Goal: Task Accomplishment & Management: Manage account settings

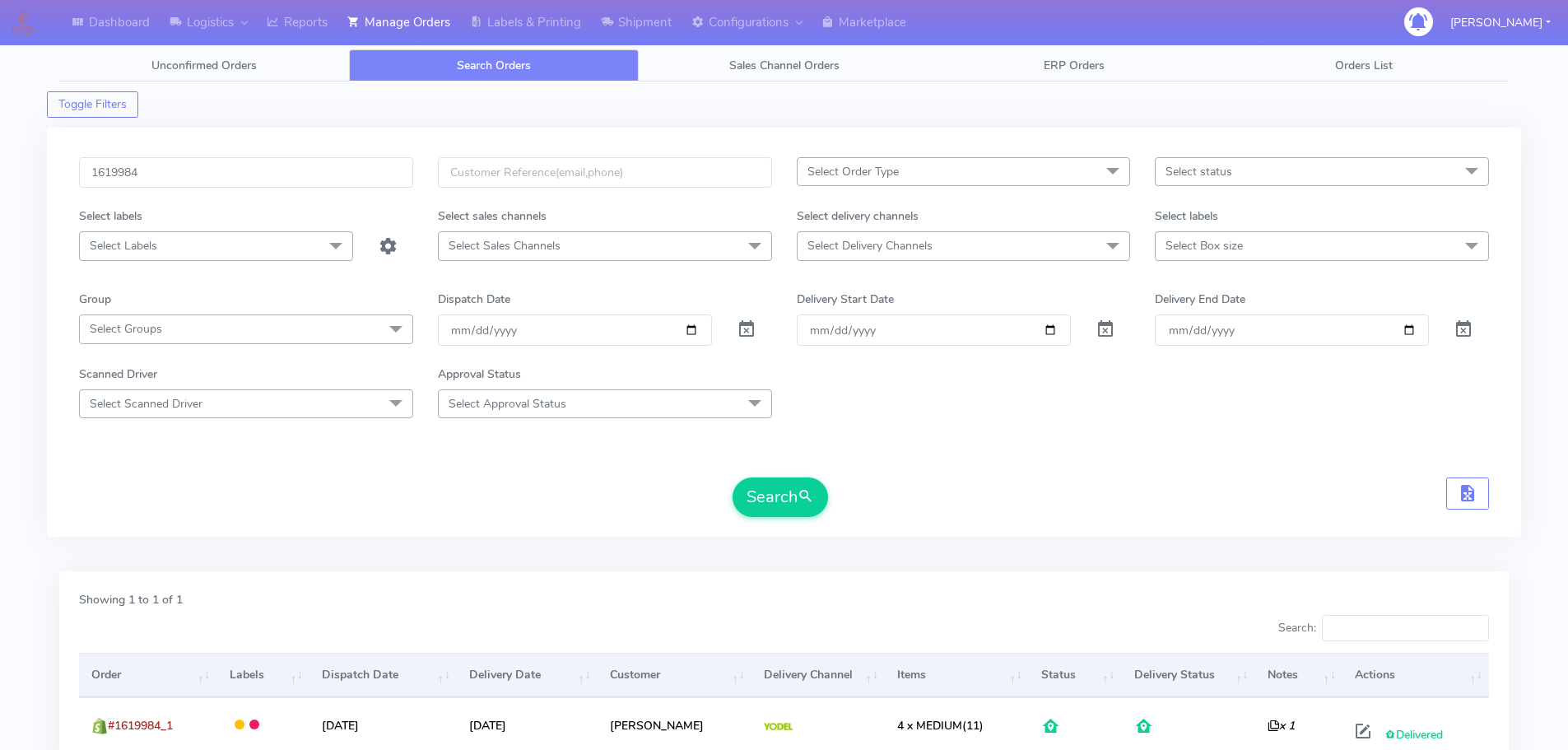
click at [304, 186] on input "1619984" at bounding box center [246, 172] width 334 height 30
type input "1619898"
click at [747, 326] on span at bounding box center [747, 333] width 19 height 16
click at [767, 506] on button "Search" at bounding box center [780, 497] width 96 height 40
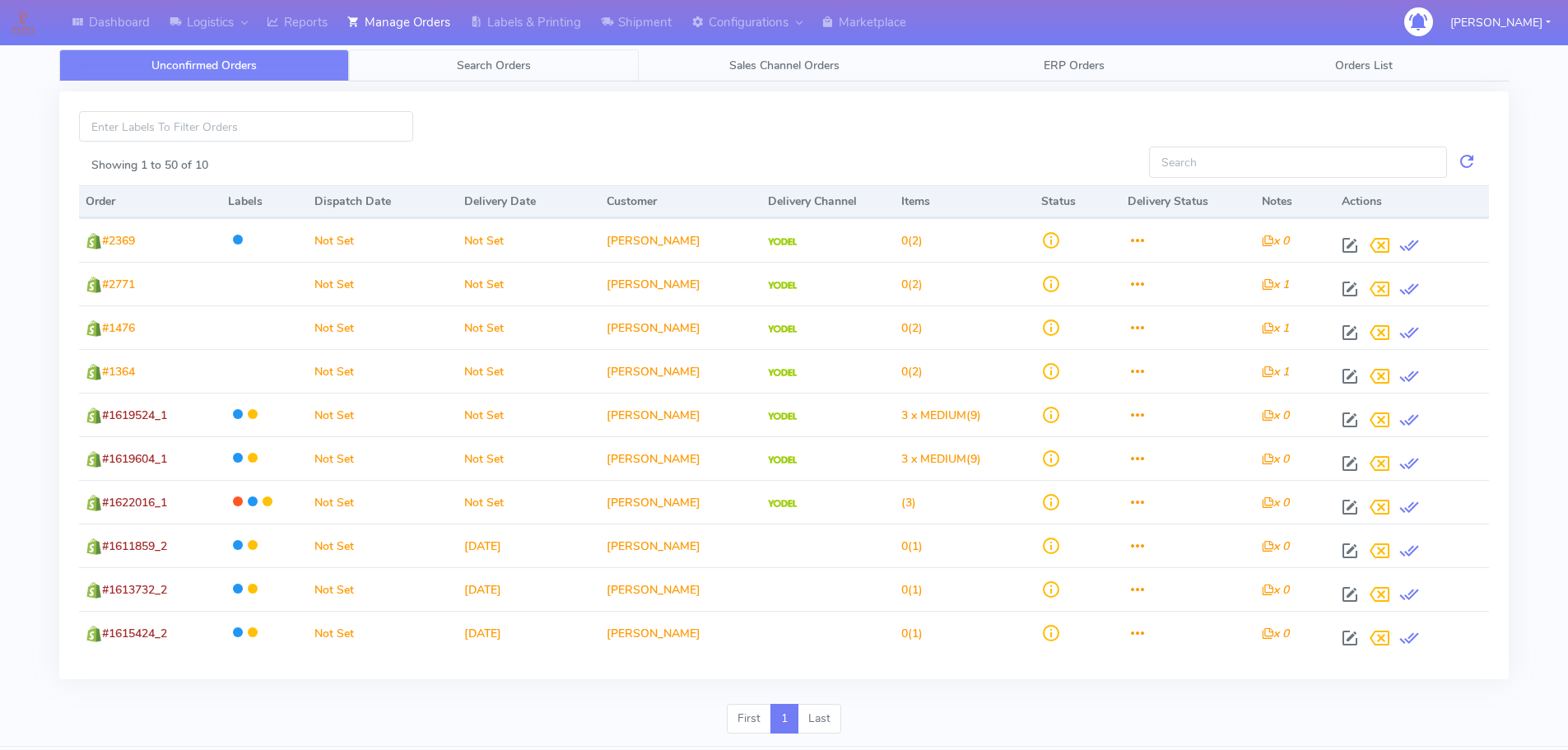
click at [575, 62] on link "Search Orders" at bounding box center [493, 65] width 290 height 32
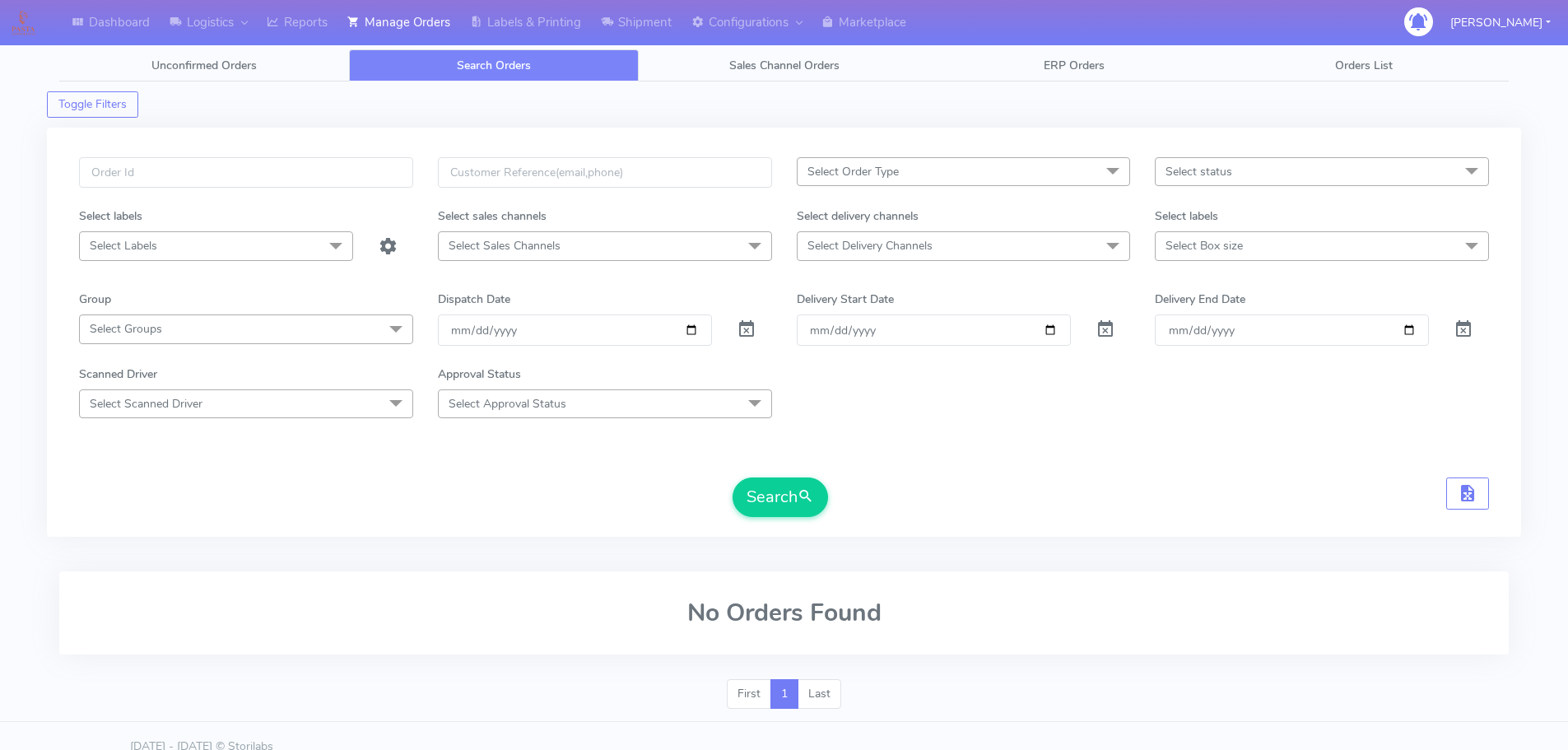
click at [401, 154] on div "Select Order Type Select All MEALS ATAVI One Off Pasta Club Gift Kit Event Unkn…" at bounding box center [784, 332] width 1474 height 409
click at [376, 171] on input "text" at bounding box center [246, 172] width 334 height 30
paste input "[PERSON_NAME]"
click at [286, 174] on input "[PERSON_NAME]" at bounding box center [246, 172] width 334 height 30
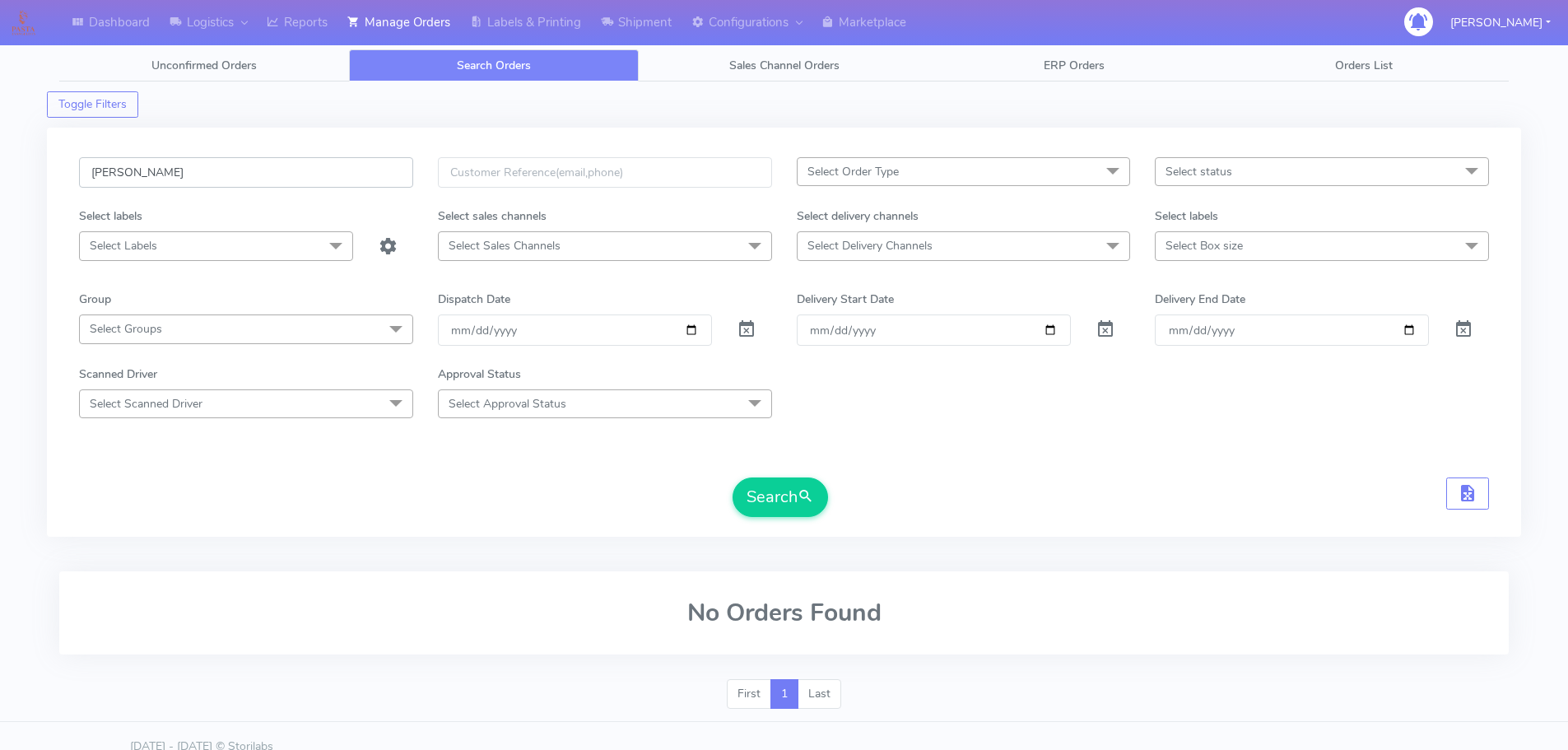
click at [286, 174] on input "[PERSON_NAME]" at bounding box center [246, 172] width 334 height 30
paste input "1620089"
type input "1620089"
click at [750, 333] on span at bounding box center [747, 333] width 19 height 16
click at [767, 492] on button "Search" at bounding box center [780, 497] width 96 height 40
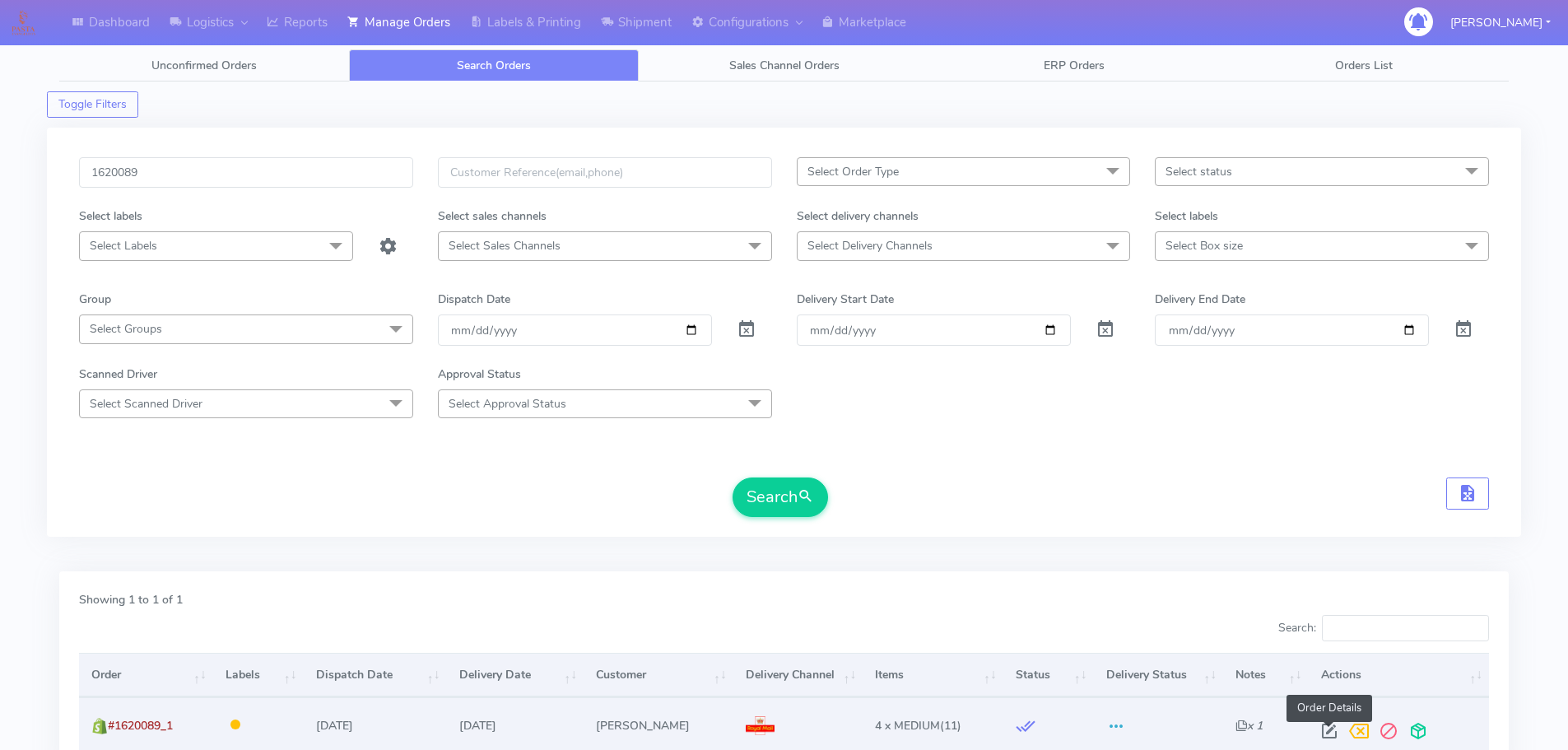
click at [1331, 729] on span at bounding box center [1329, 734] width 30 height 16
select select "3"
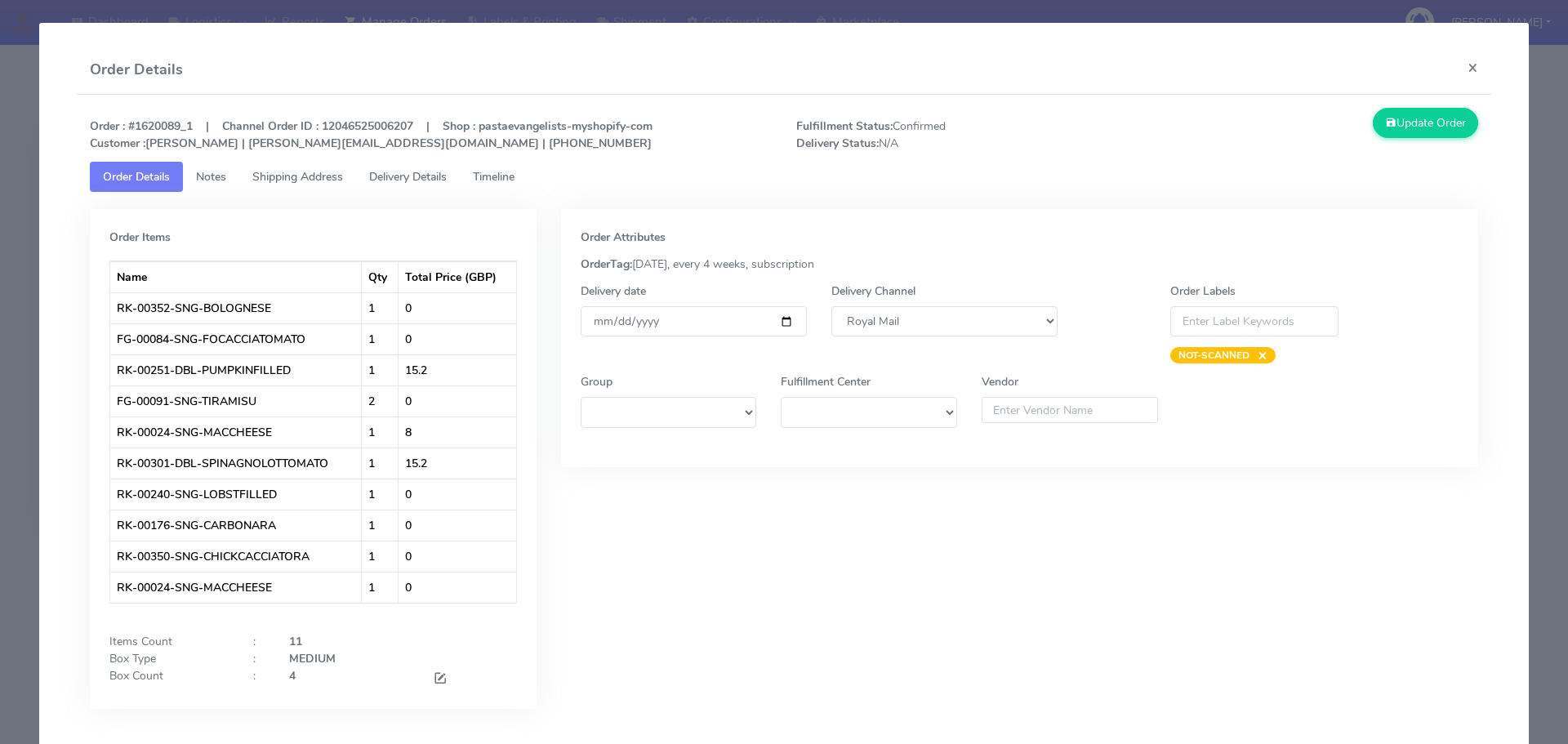
click at [514, 180] on span "Timeline" at bounding box center [493, 177] width 41 height 15
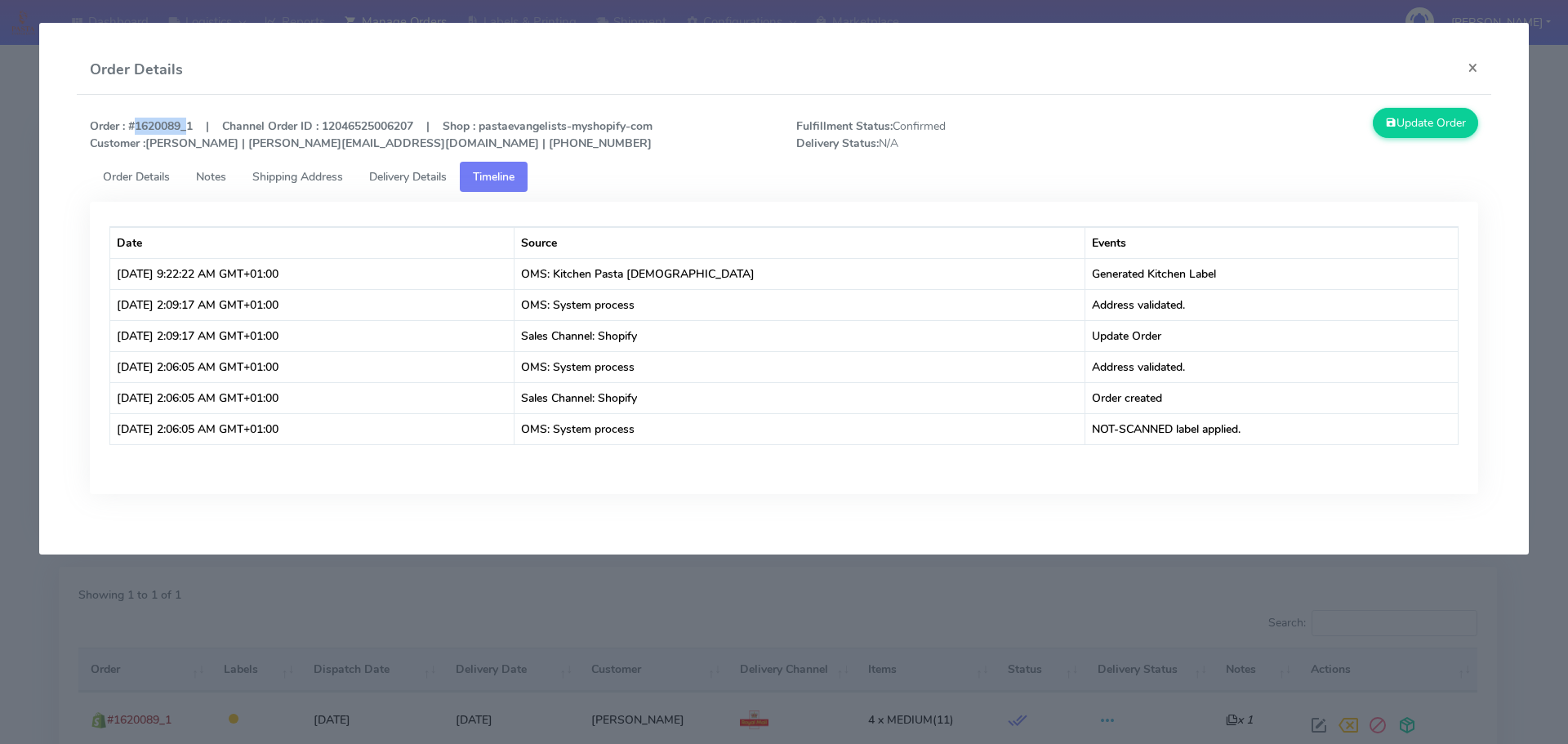
drag, startPoint x: 128, startPoint y: 127, endPoint x: 183, endPoint y: 122, distance: 55.2
click at [183, 122] on strong "Order : #1620089_1 | Channel Order ID : 12046525006207 | Shop : pastaevangelist…" at bounding box center [371, 135] width 563 height 33
copy strong "#1620089"
drag, startPoint x: 1478, startPoint y: 62, endPoint x: 459, endPoint y: 150, distance: 1022.8
click at [526, 134] on div "Order Details × Order : #1620089_1 | Channel Order ID : 12046525006207 | Shop :…" at bounding box center [784, 289] width 1415 height 486
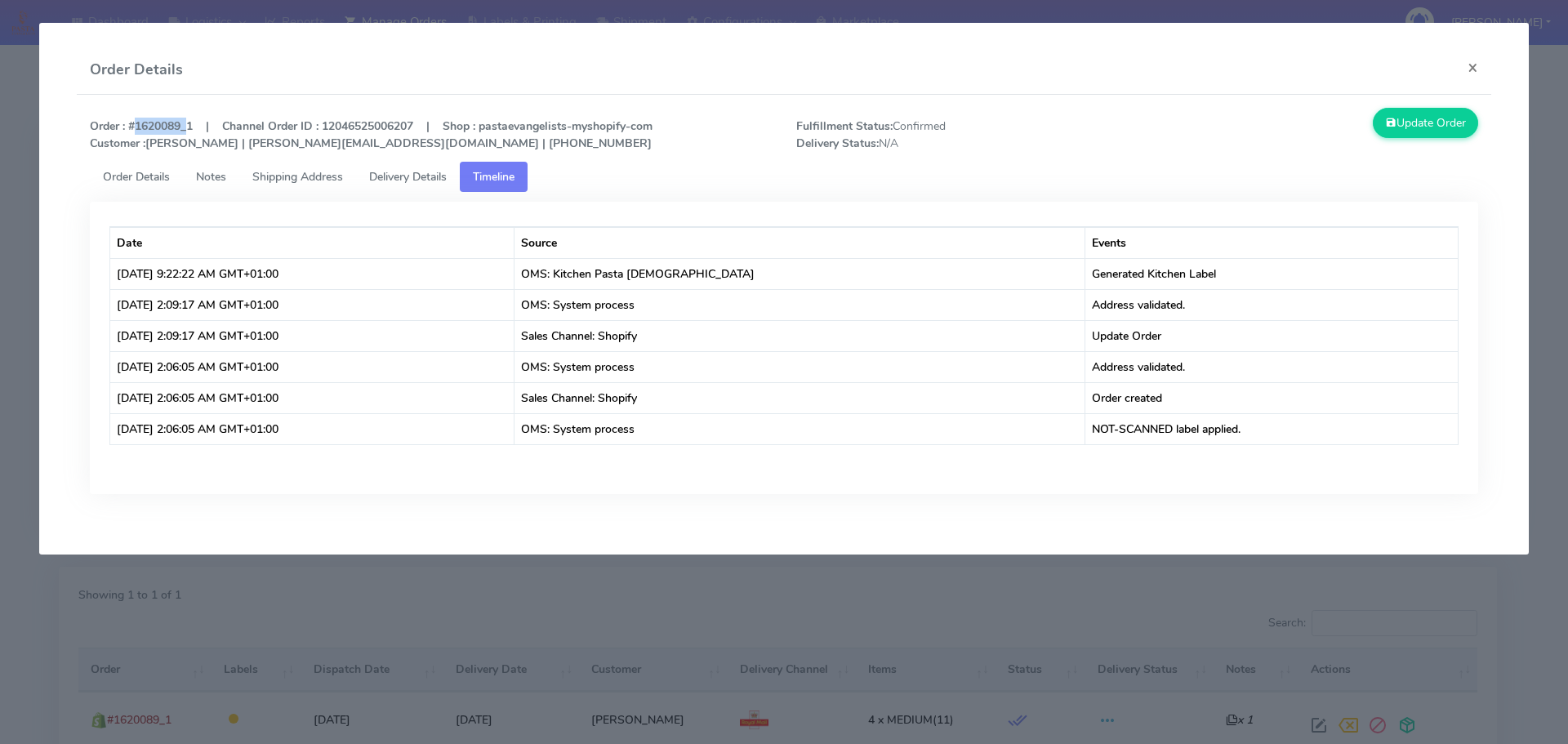
click at [340, 183] on span "Shipping Address" at bounding box center [298, 177] width 90 height 15
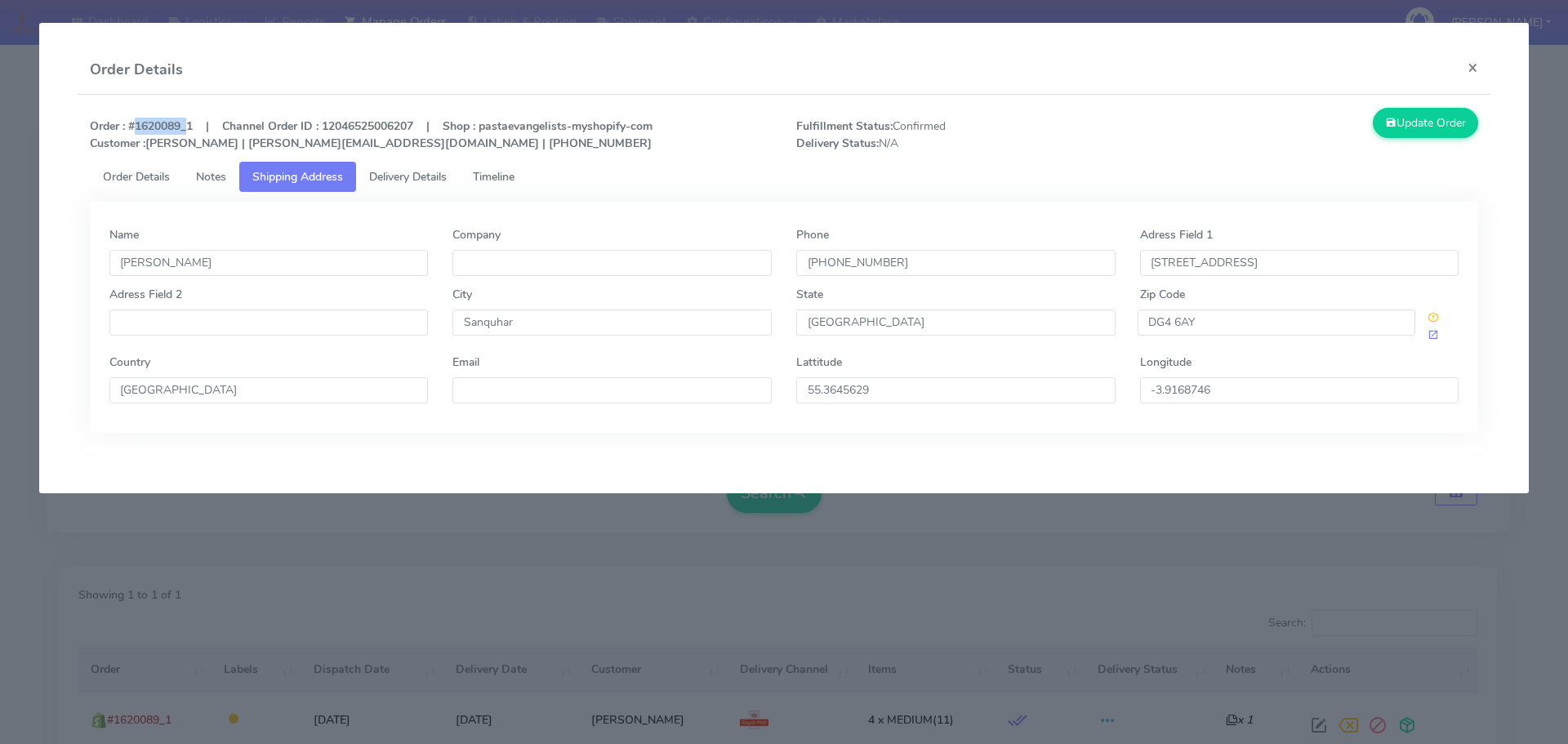
click at [146, 176] on span "Order Details" at bounding box center [136, 177] width 67 height 15
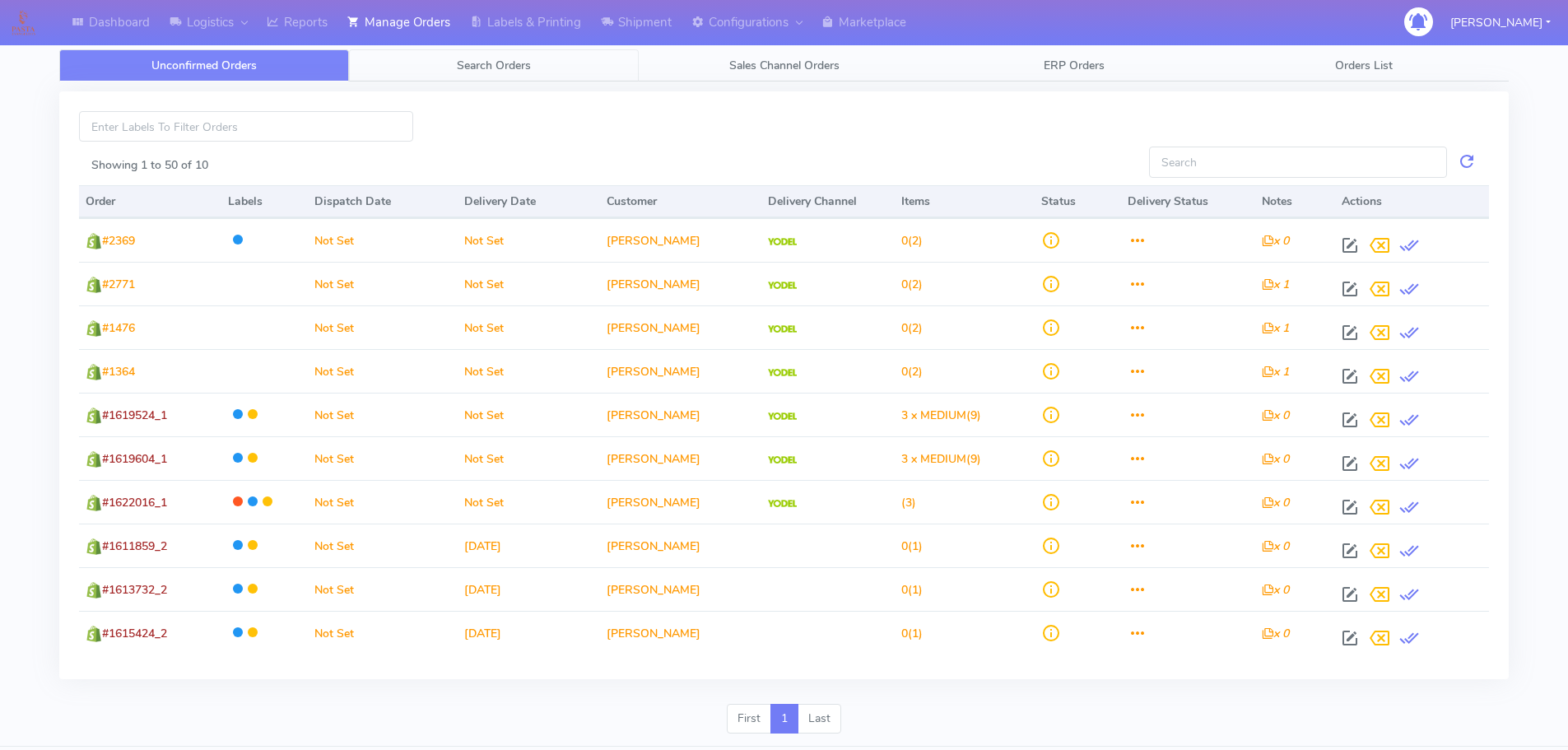
click at [493, 54] on link "Search Orders" at bounding box center [493, 65] width 290 height 32
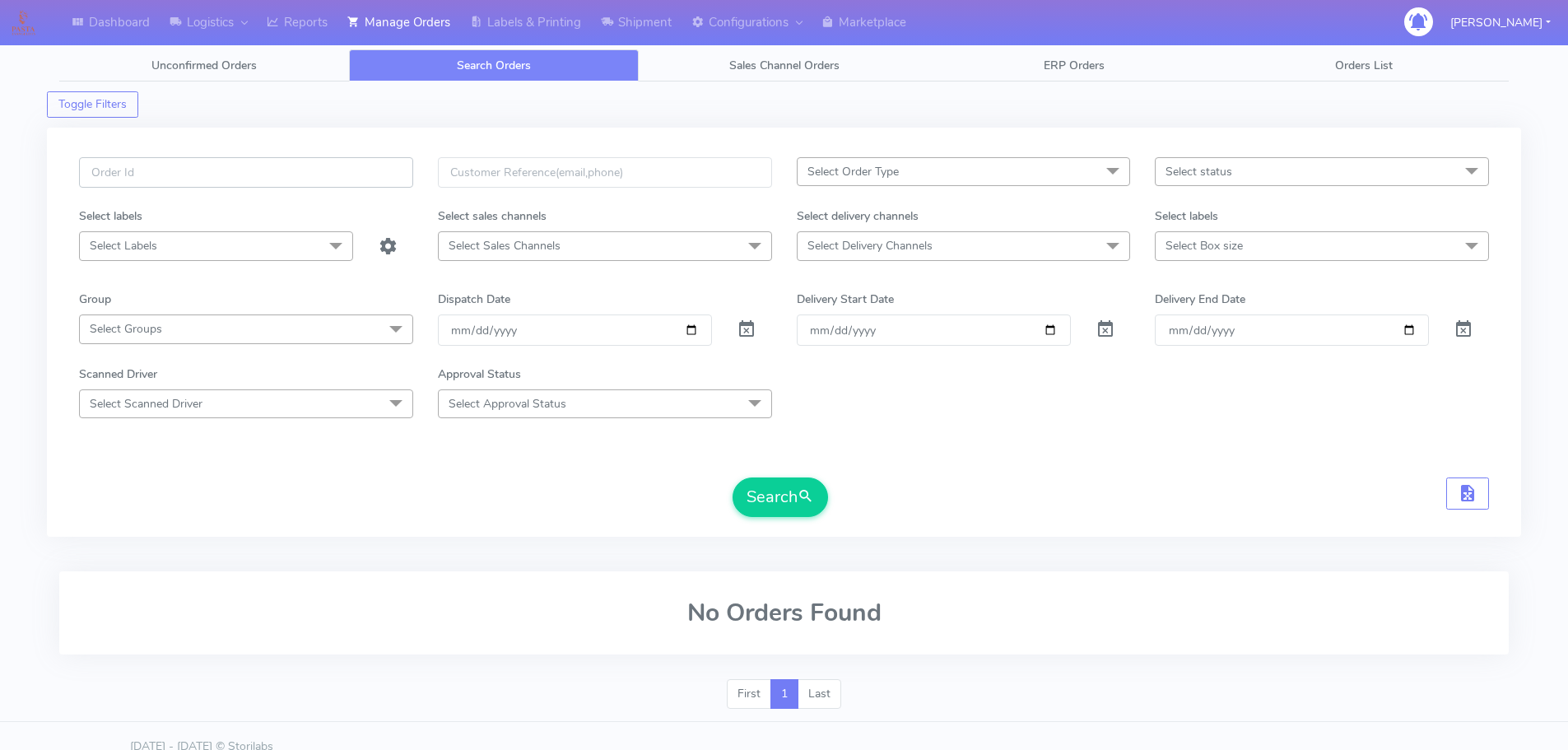
click at [313, 163] on input "text" at bounding box center [246, 172] width 334 height 30
click at [386, 172] on input "text" at bounding box center [246, 172] width 334 height 30
paste input "1619370"
type input "1619370"
click at [745, 327] on span at bounding box center [747, 333] width 19 height 16
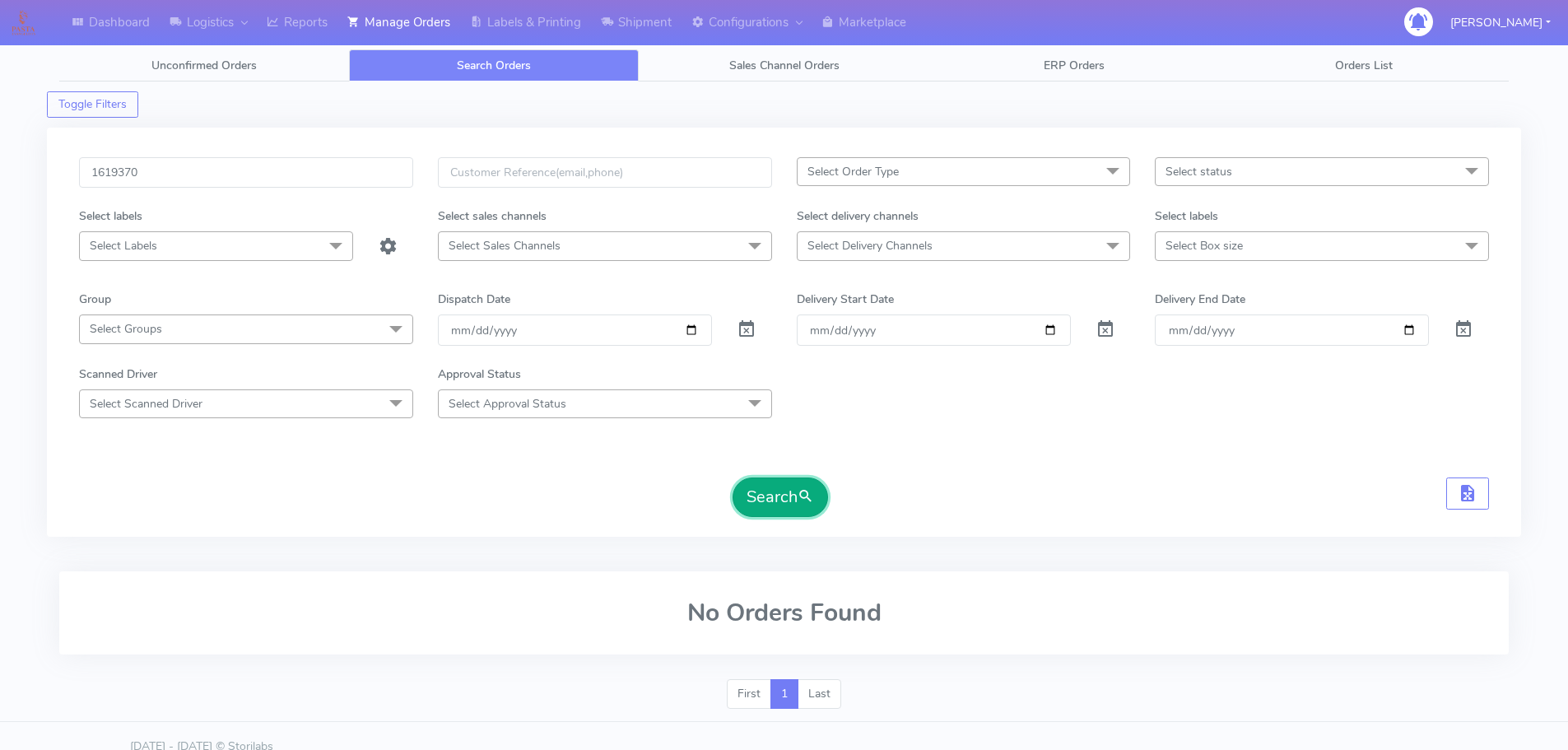
click at [786, 504] on button "Search" at bounding box center [780, 497] width 96 height 40
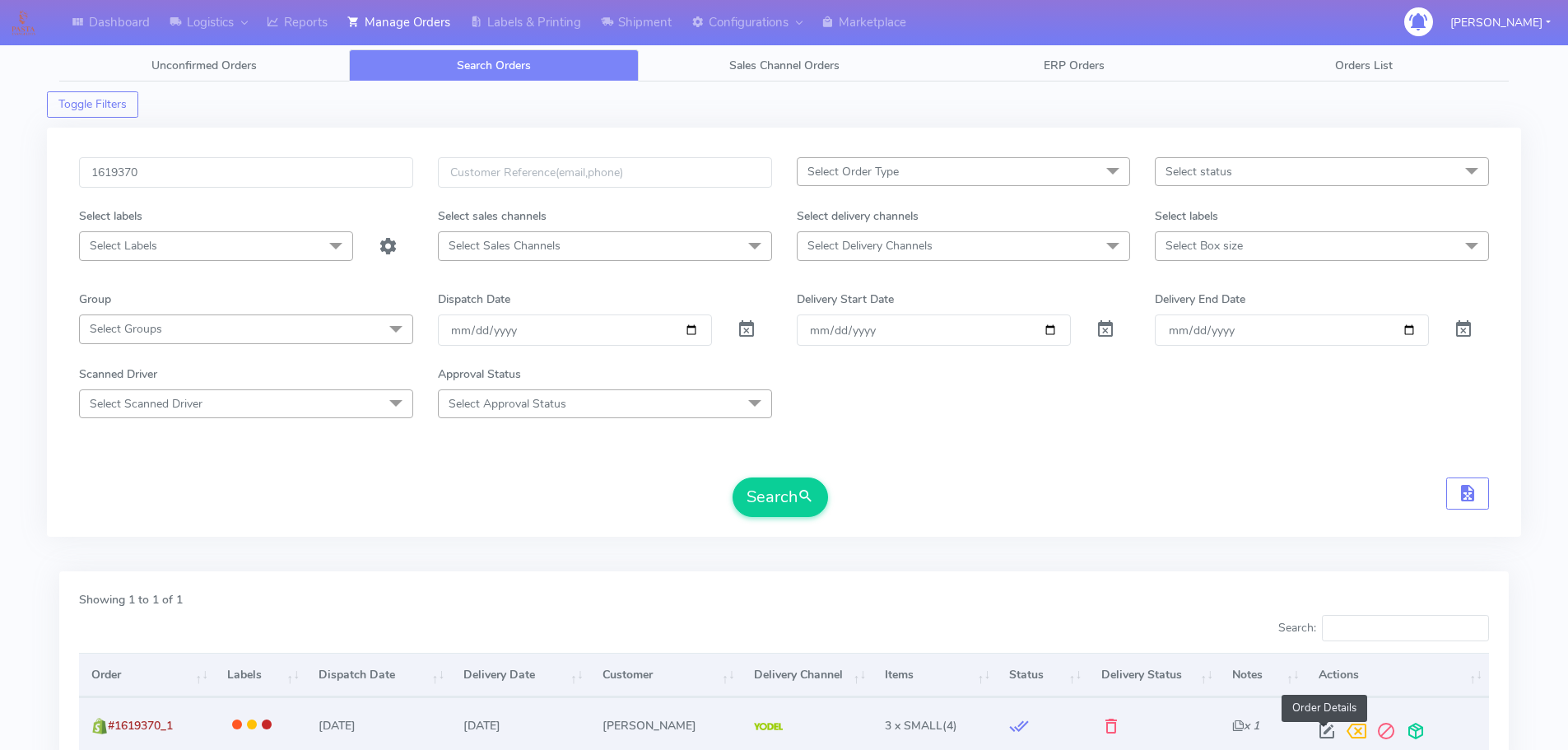
click at [1319, 734] on span at bounding box center [1327, 734] width 30 height 16
select select "5"
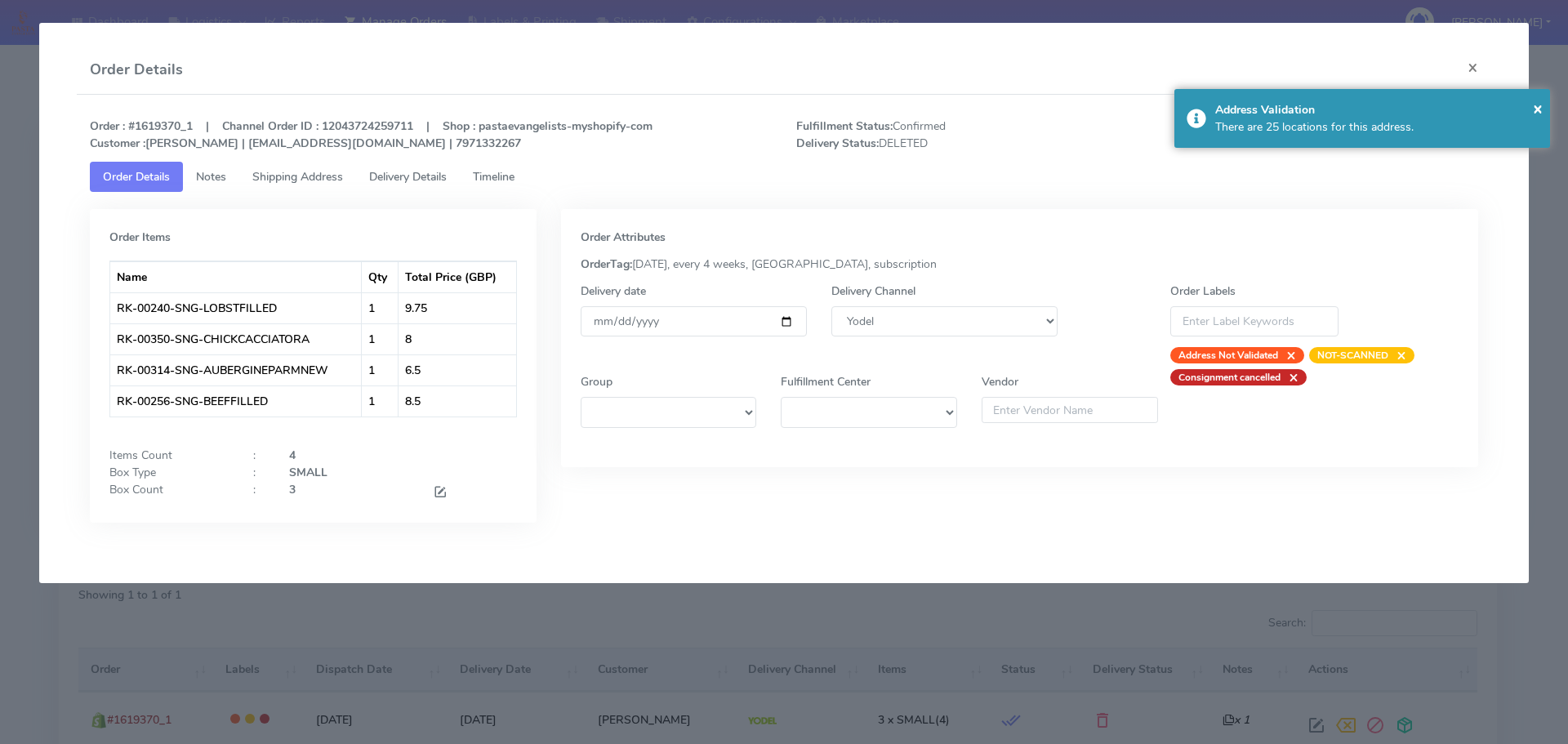
click at [514, 171] on span "Timeline" at bounding box center [493, 177] width 41 height 15
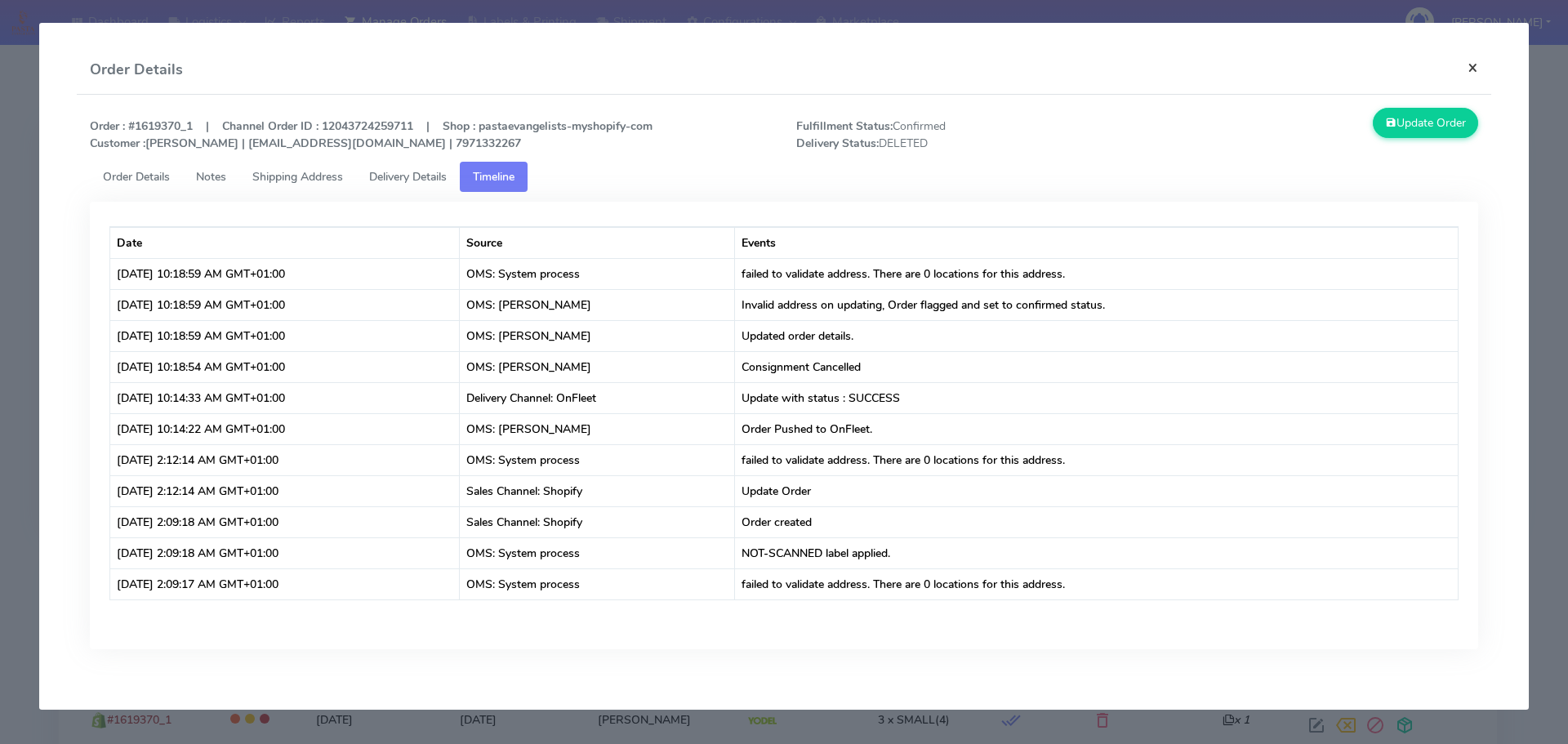
click at [1470, 65] on button "×" at bounding box center [1473, 67] width 37 height 43
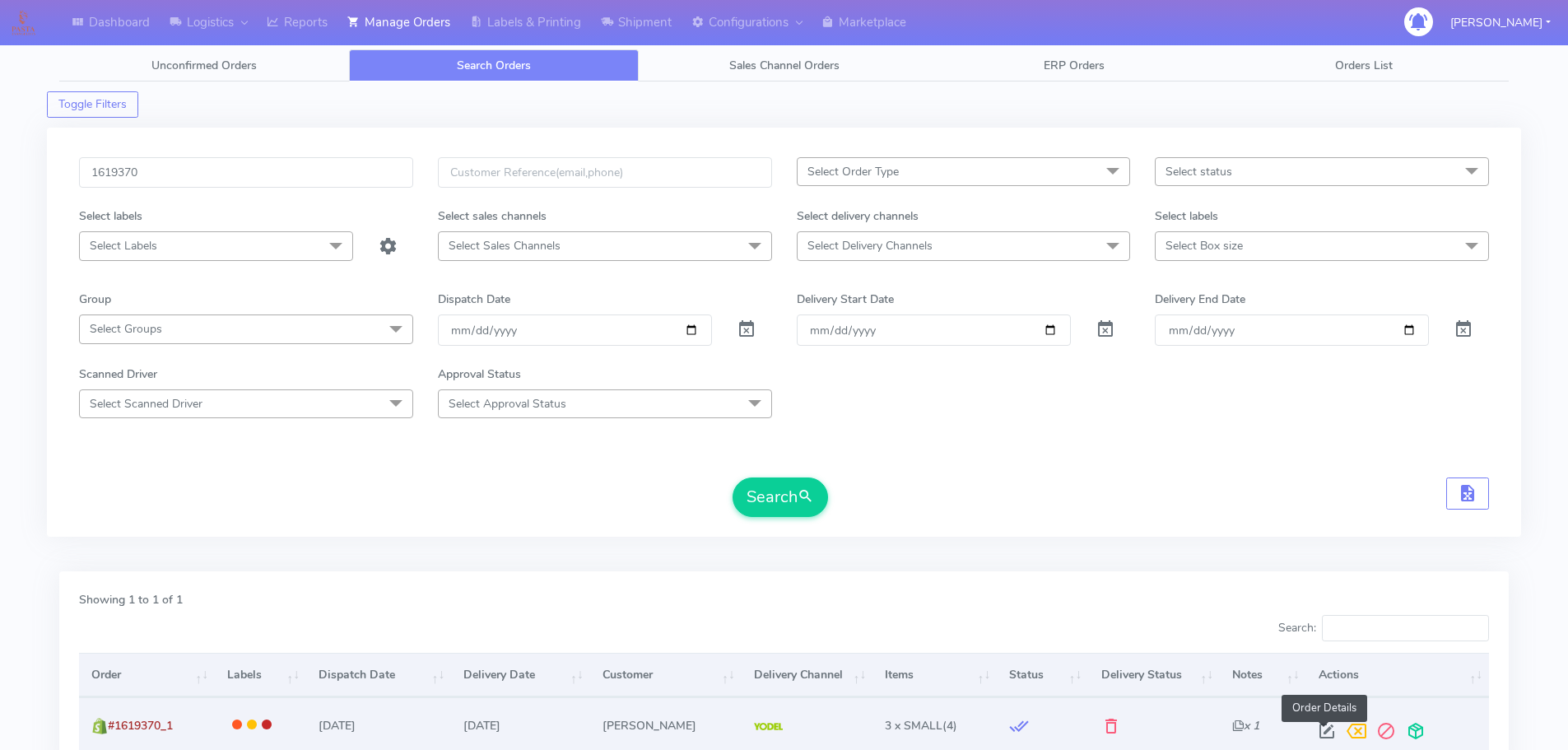
click at [1328, 734] on span at bounding box center [1327, 734] width 30 height 16
select select "5"
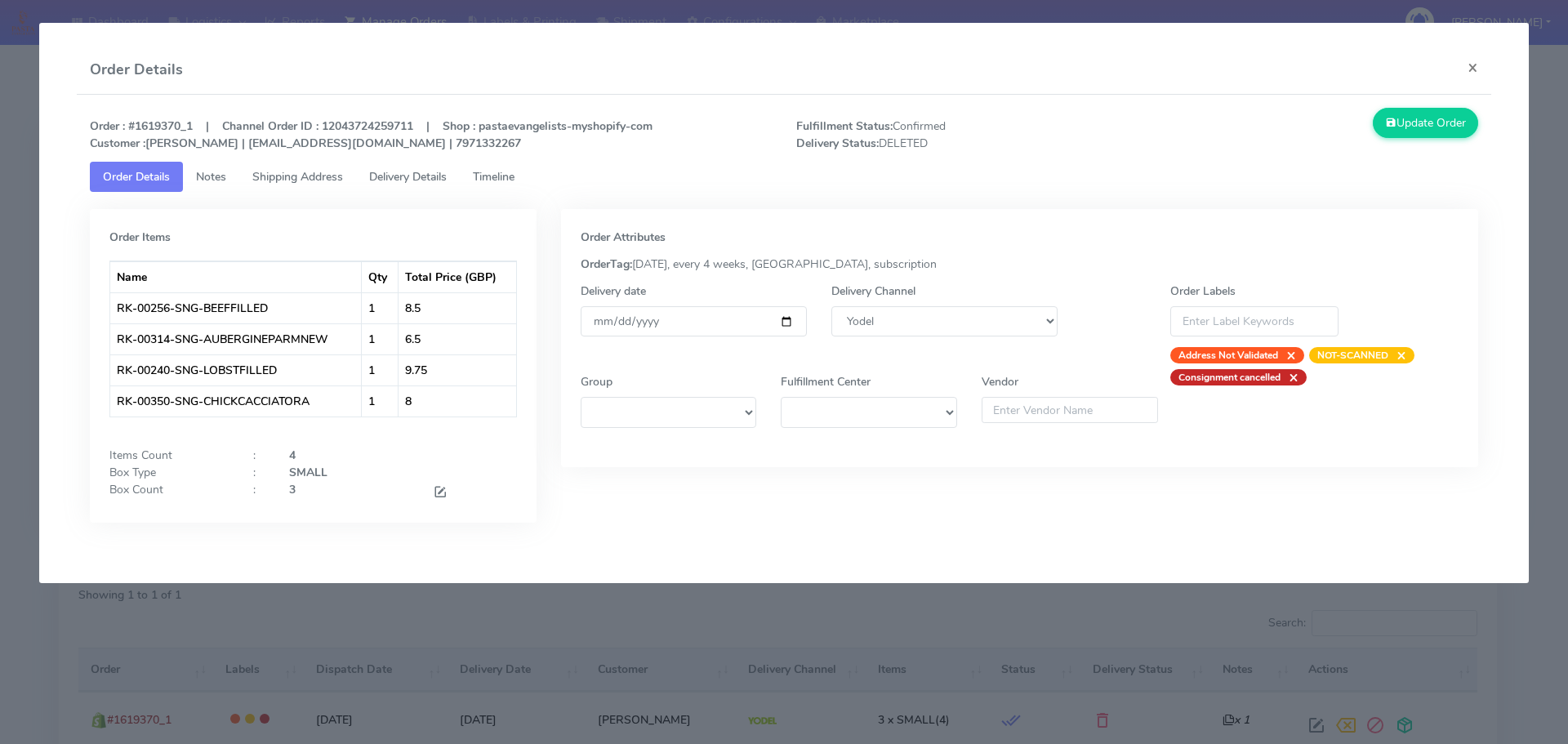
click at [514, 183] on span "Timeline" at bounding box center [493, 177] width 41 height 15
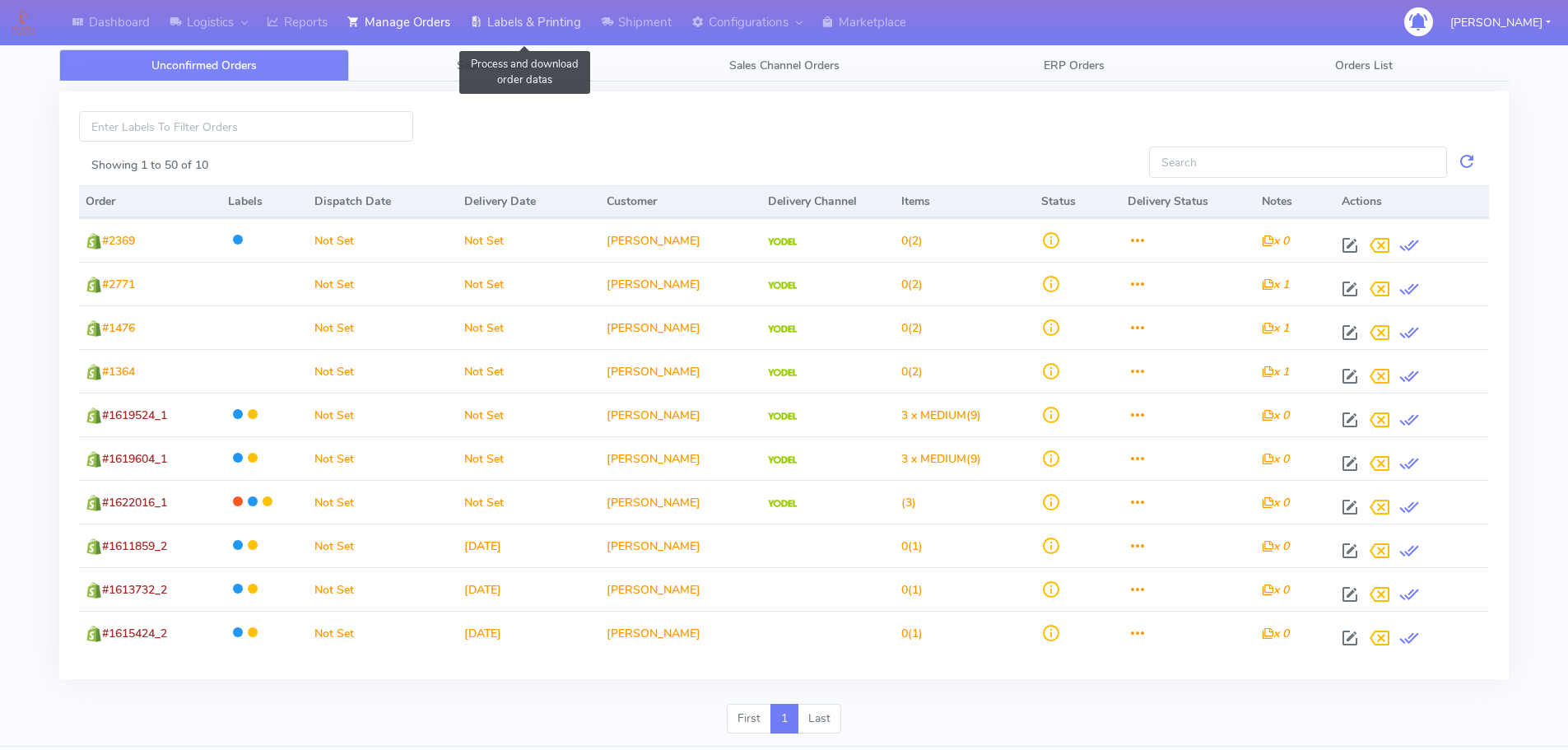
click at [489, 44] on link "Labels & Printing" at bounding box center [525, 22] width 131 height 46
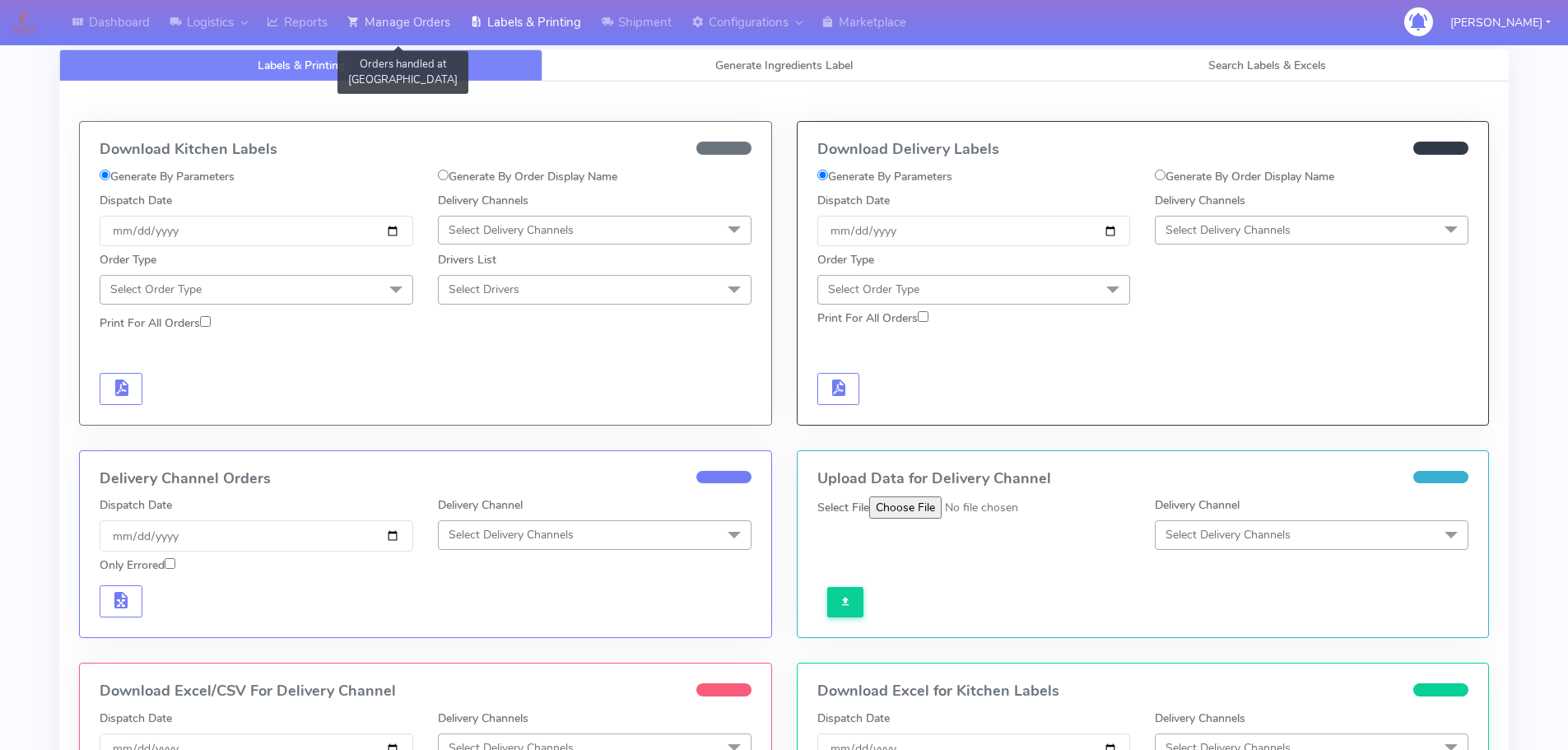
click at [426, 25] on link "Manage Orders" at bounding box center [398, 22] width 123 height 46
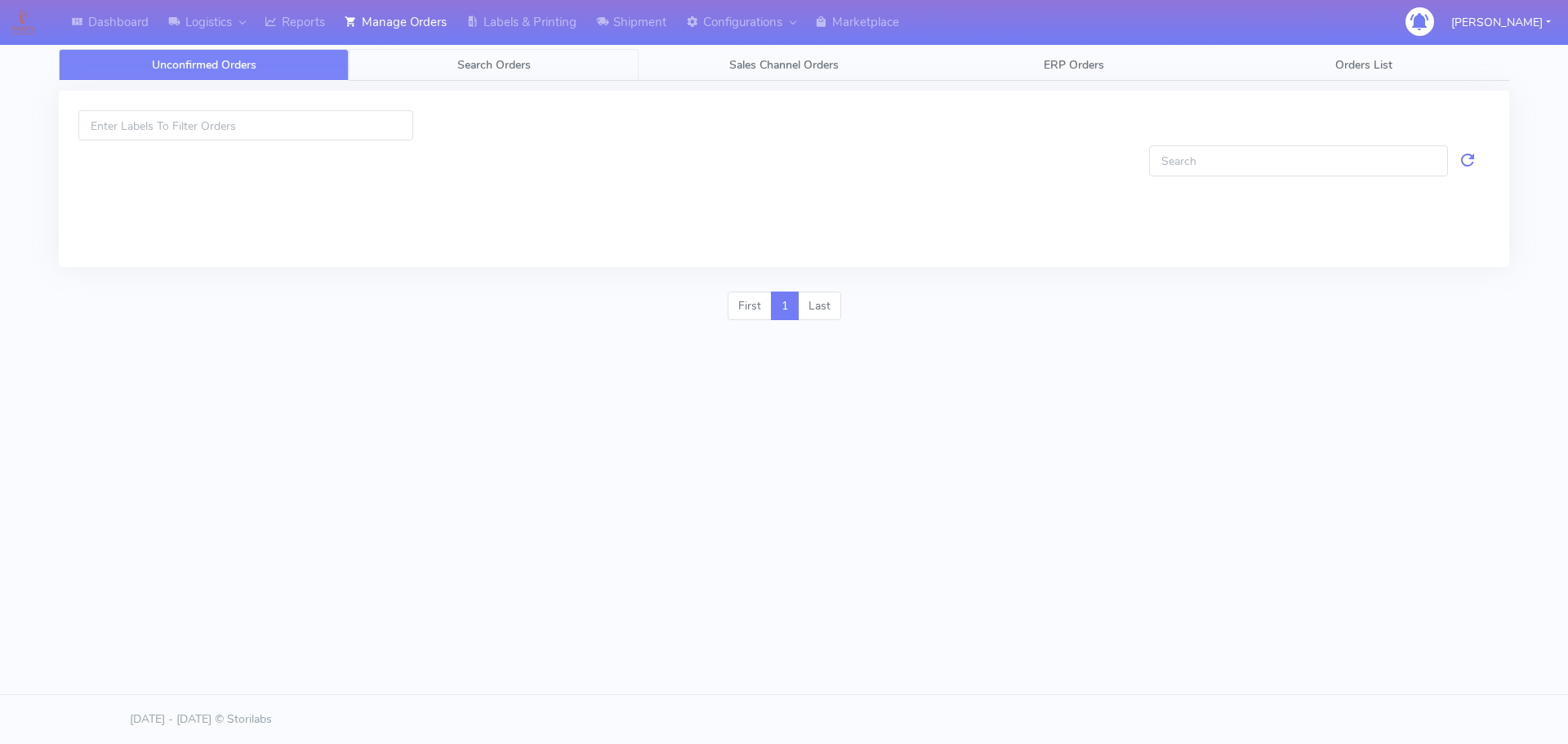
click at [571, 66] on link "Search Orders" at bounding box center [494, 64] width 290 height 32
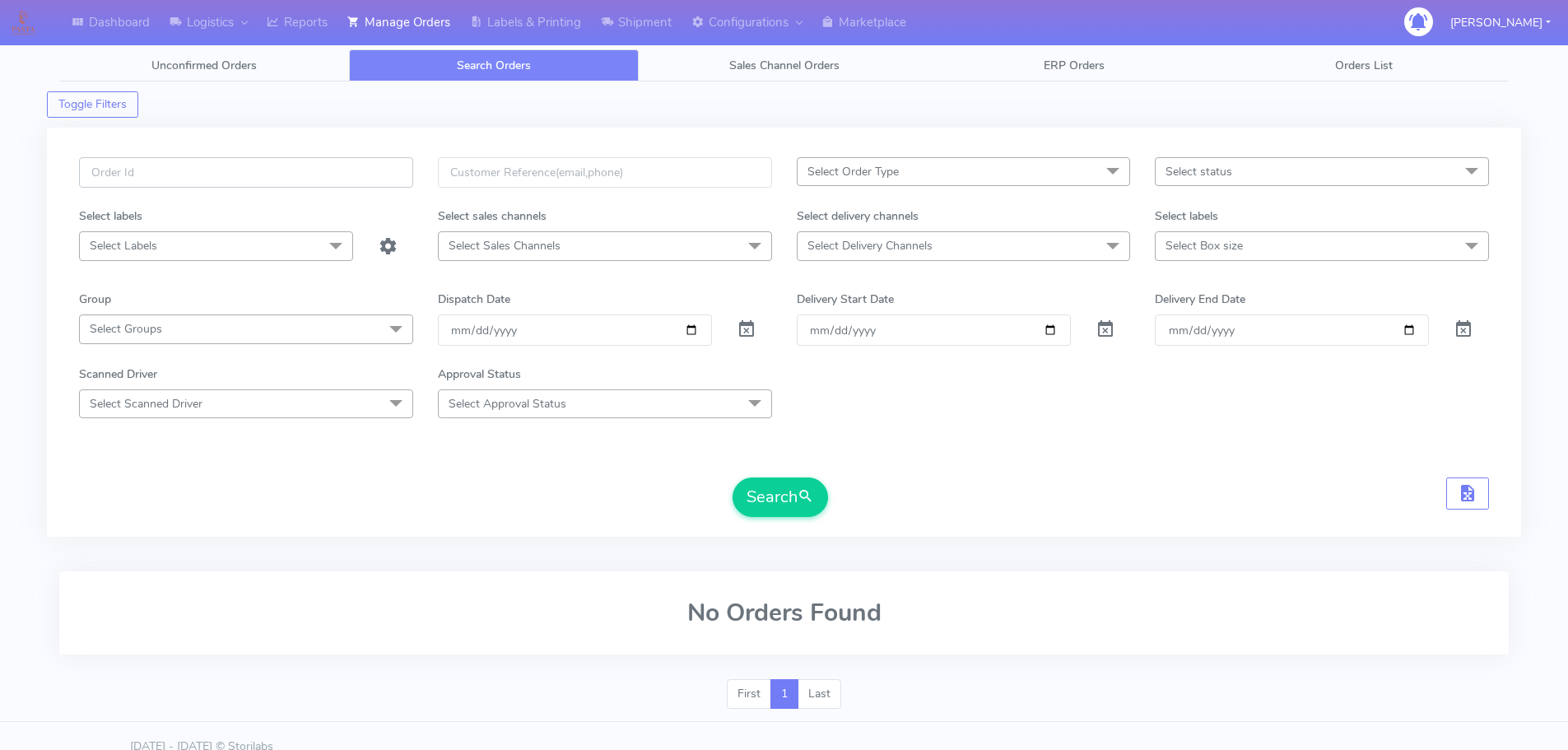
click at [347, 174] on input "text" at bounding box center [246, 172] width 334 height 30
paste input "1620253"
type input "1620253"
drag, startPoint x: 743, startPoint y: 328, endPoint x: 736, endPoint y: 359, distance: 31.8
click at [743, 328] on span at bounding box center [747, 333] width 19 height 16
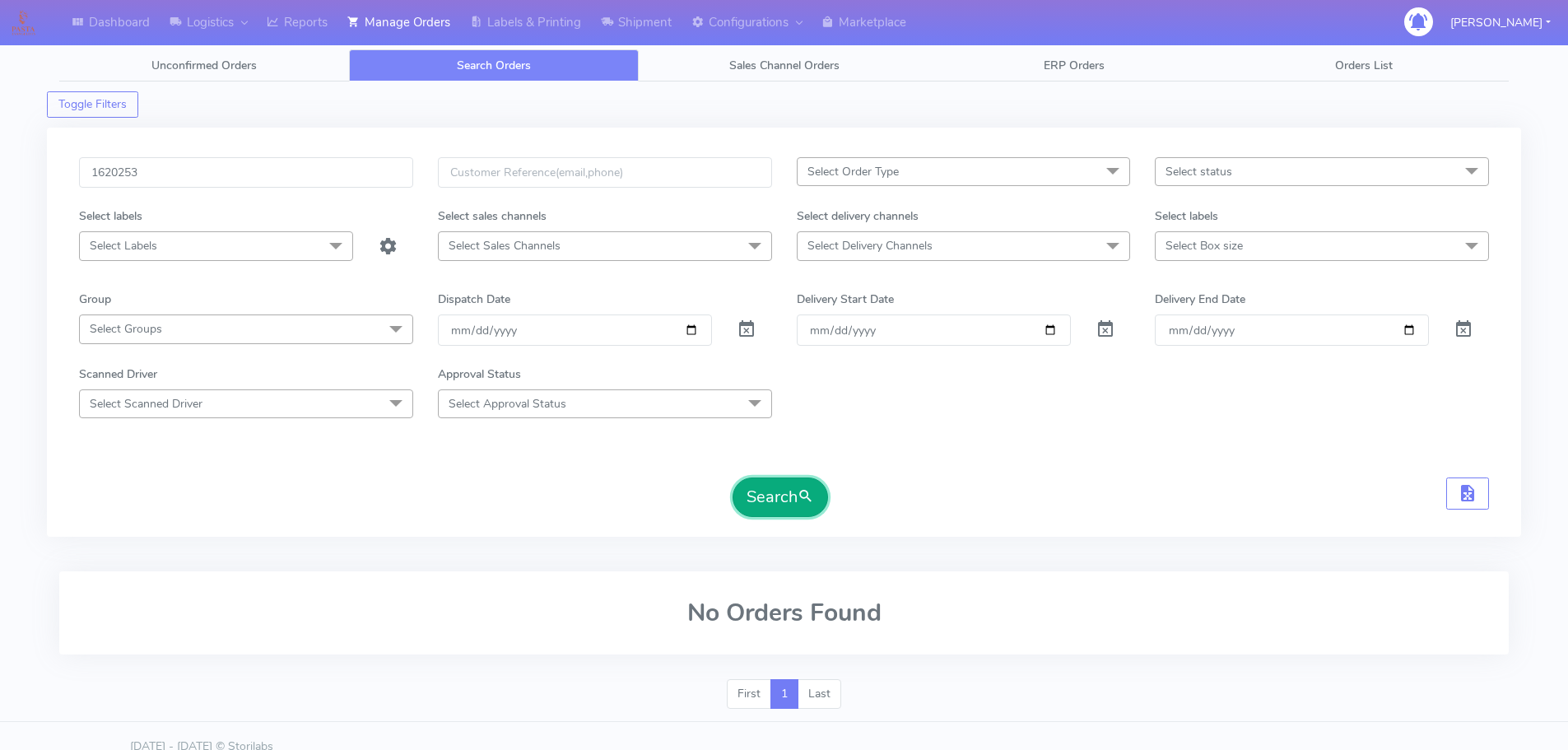
click at [761, 500] on button "Search" at bounding box center [780, 497] width 96 height 40
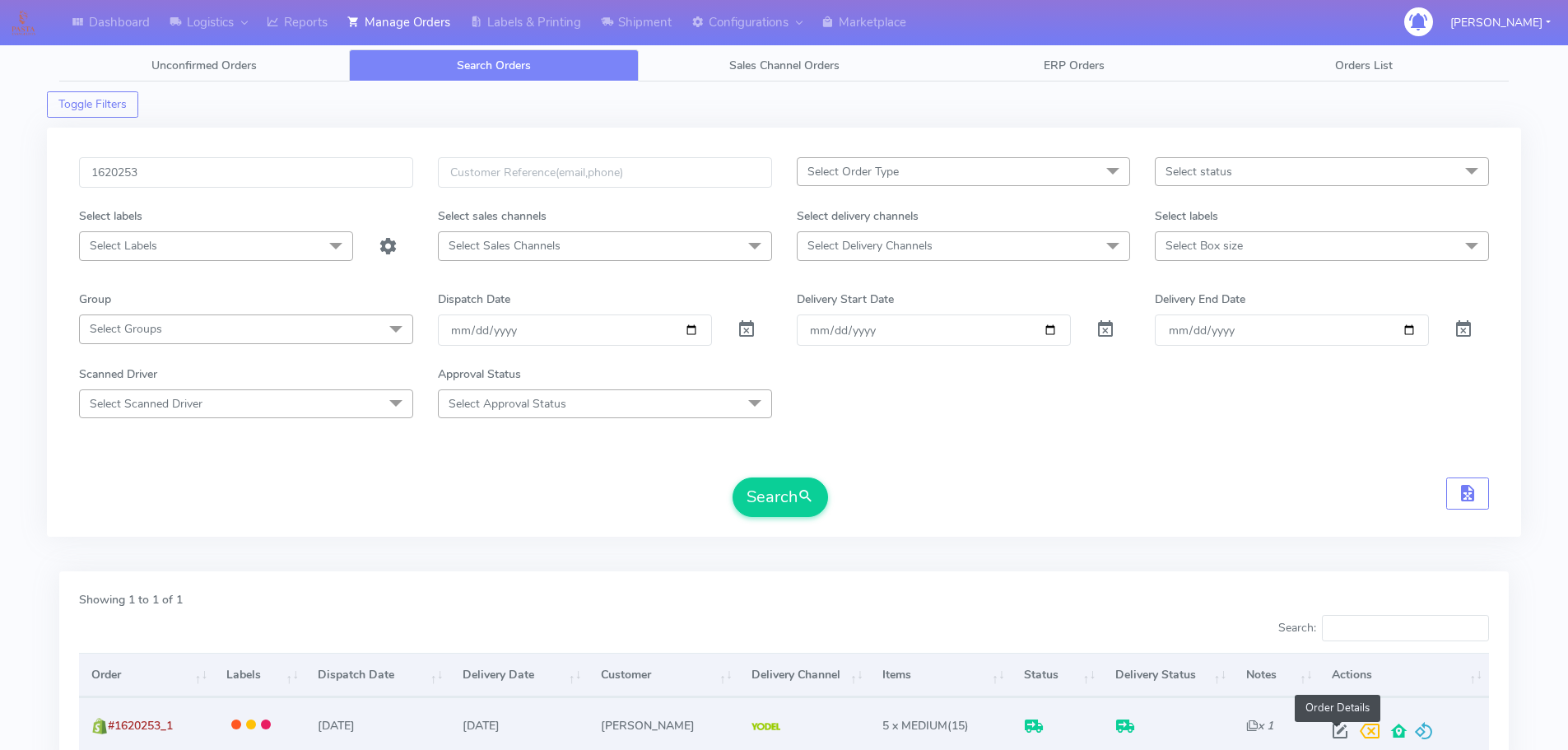
click at [1330, 731] on span at bounding box center [1339, 734] width 30 height 16
select select "5"
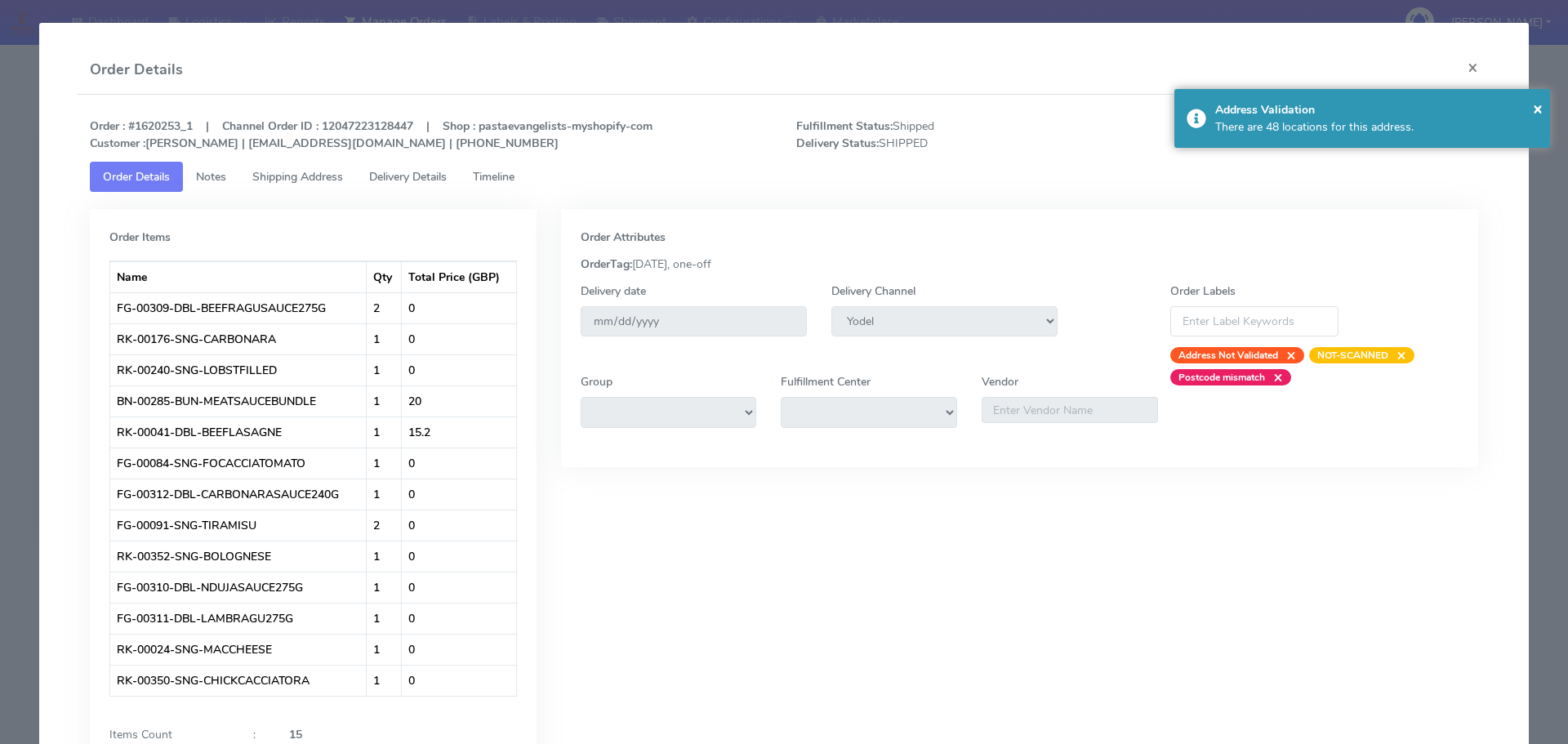
click at [509, 188] on link "Timeline" at bounding box center [493, 176] width 68 height 30
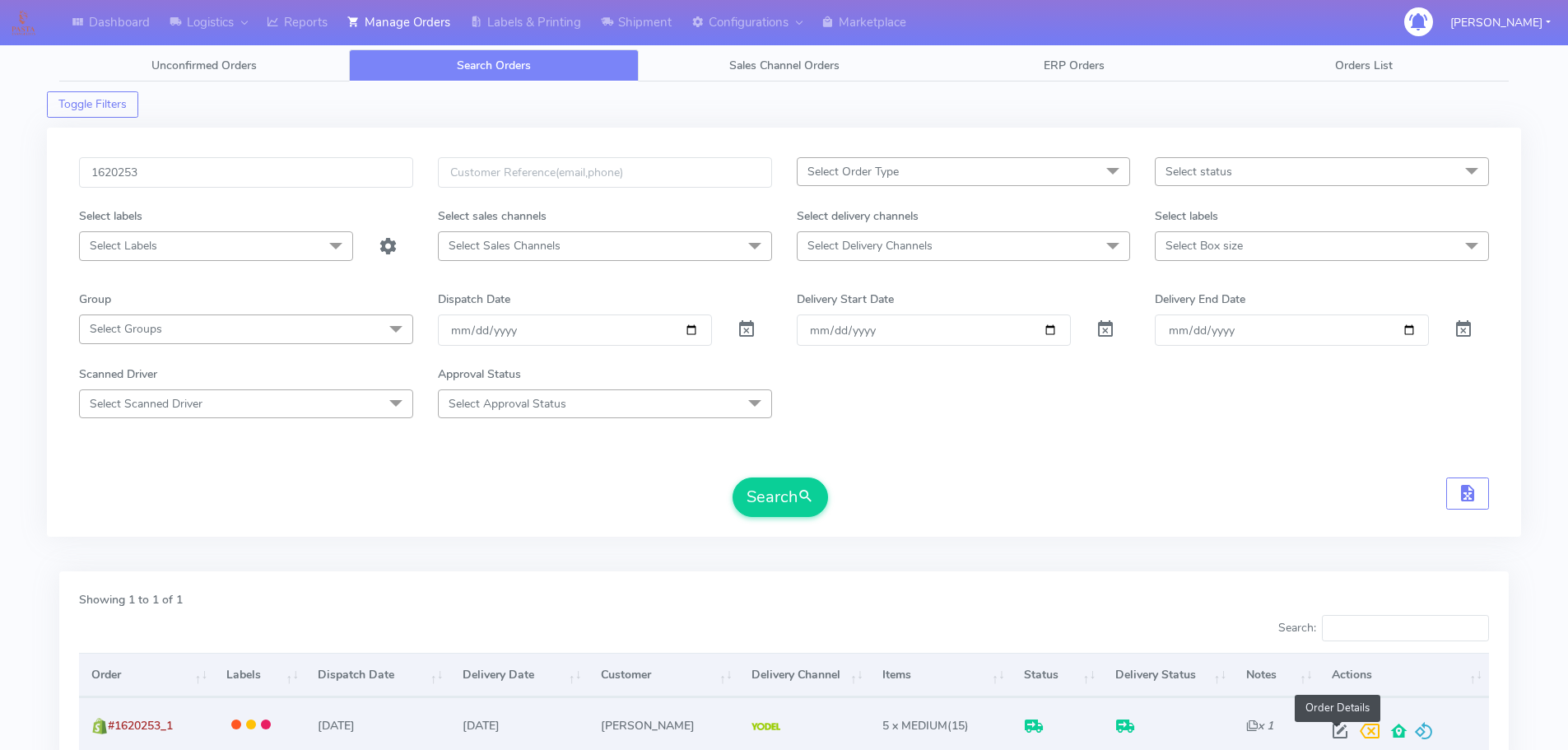
click at [1337, 738] on span at bounding box center [1339, 734] width 30 height 16
select select "5"
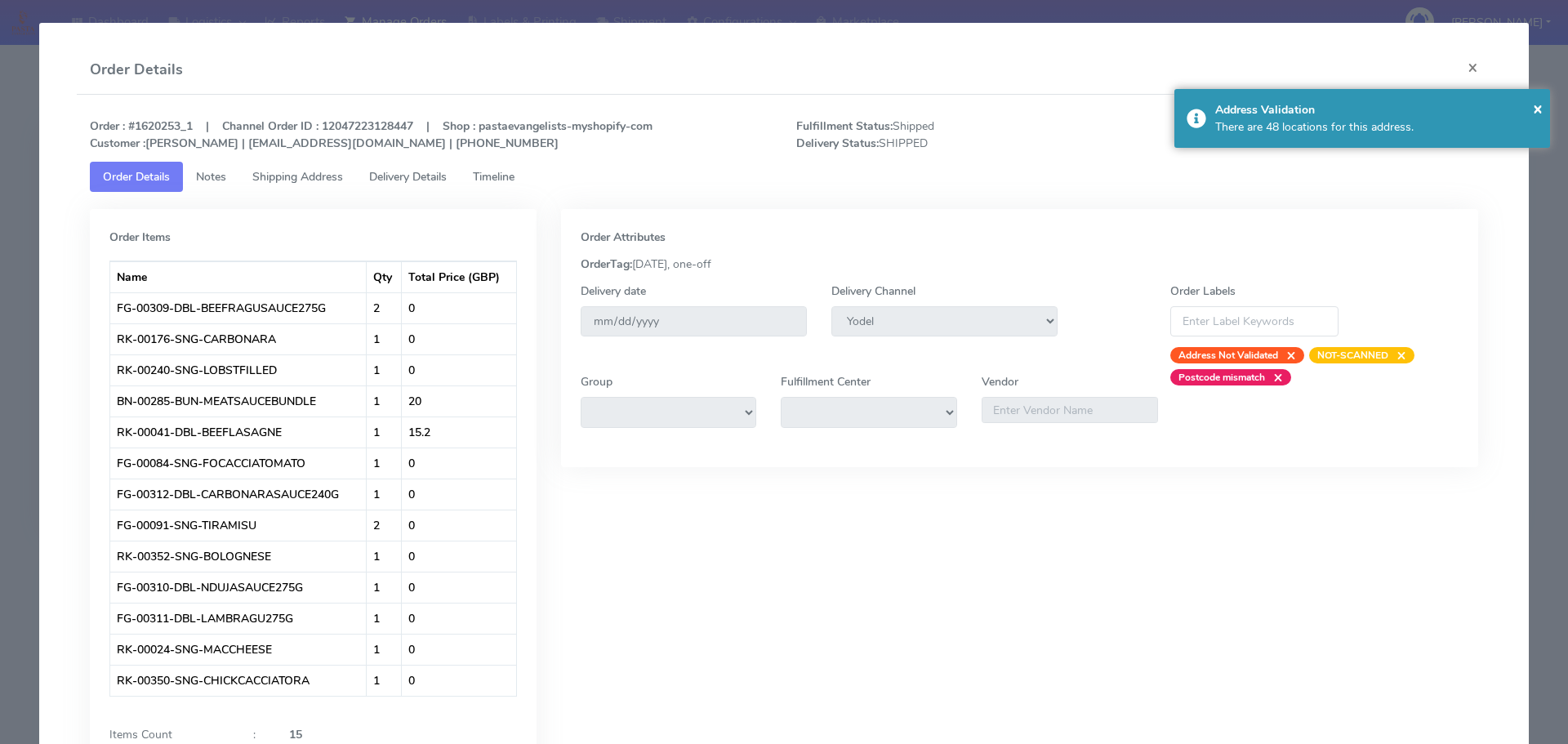
click at [330, 189] on link "Shipping Address" at bounding box center [298, 176] width 117 height 30
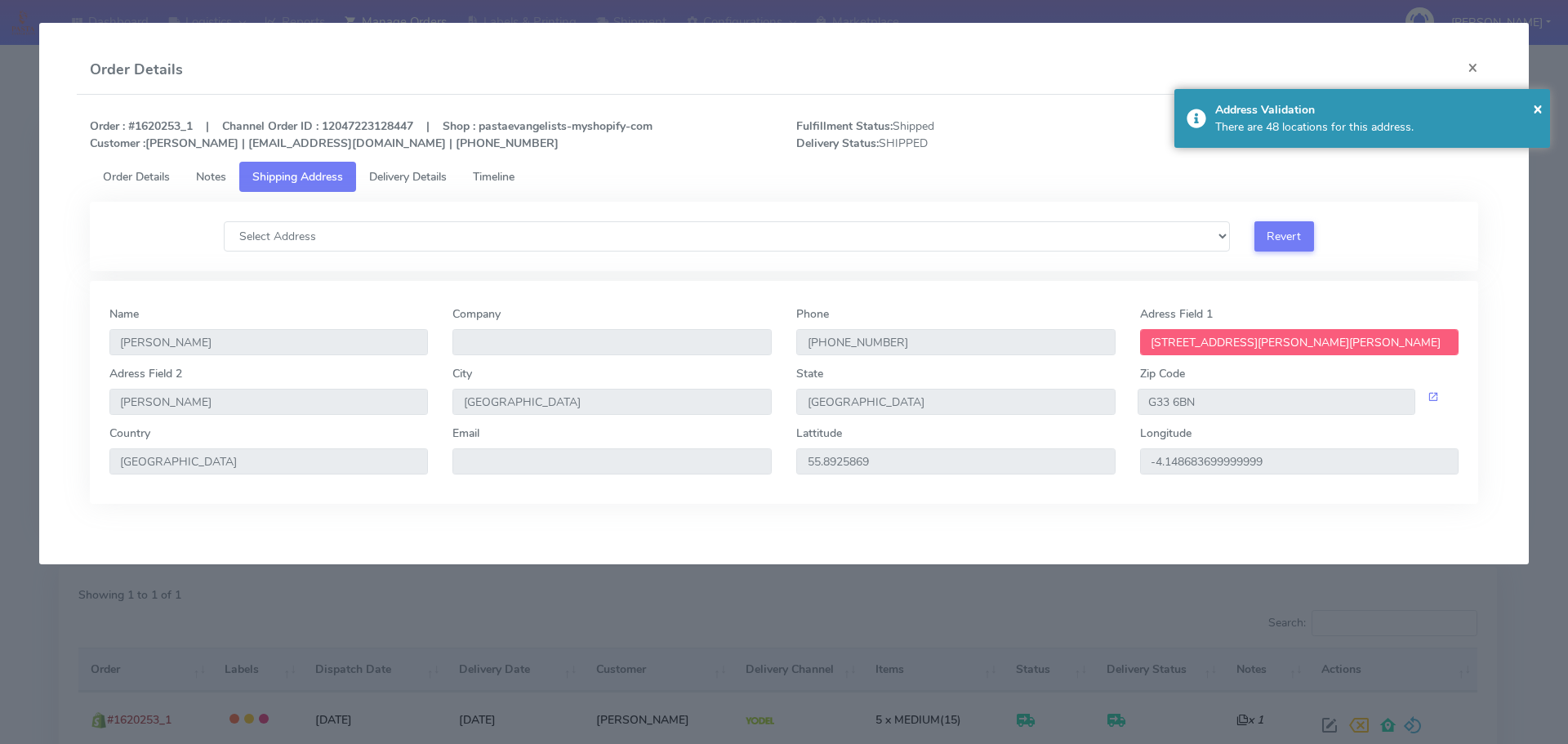
click at [393, 177] on span "Delivery Details" at bounding box center [407, 177] width 78 height 15
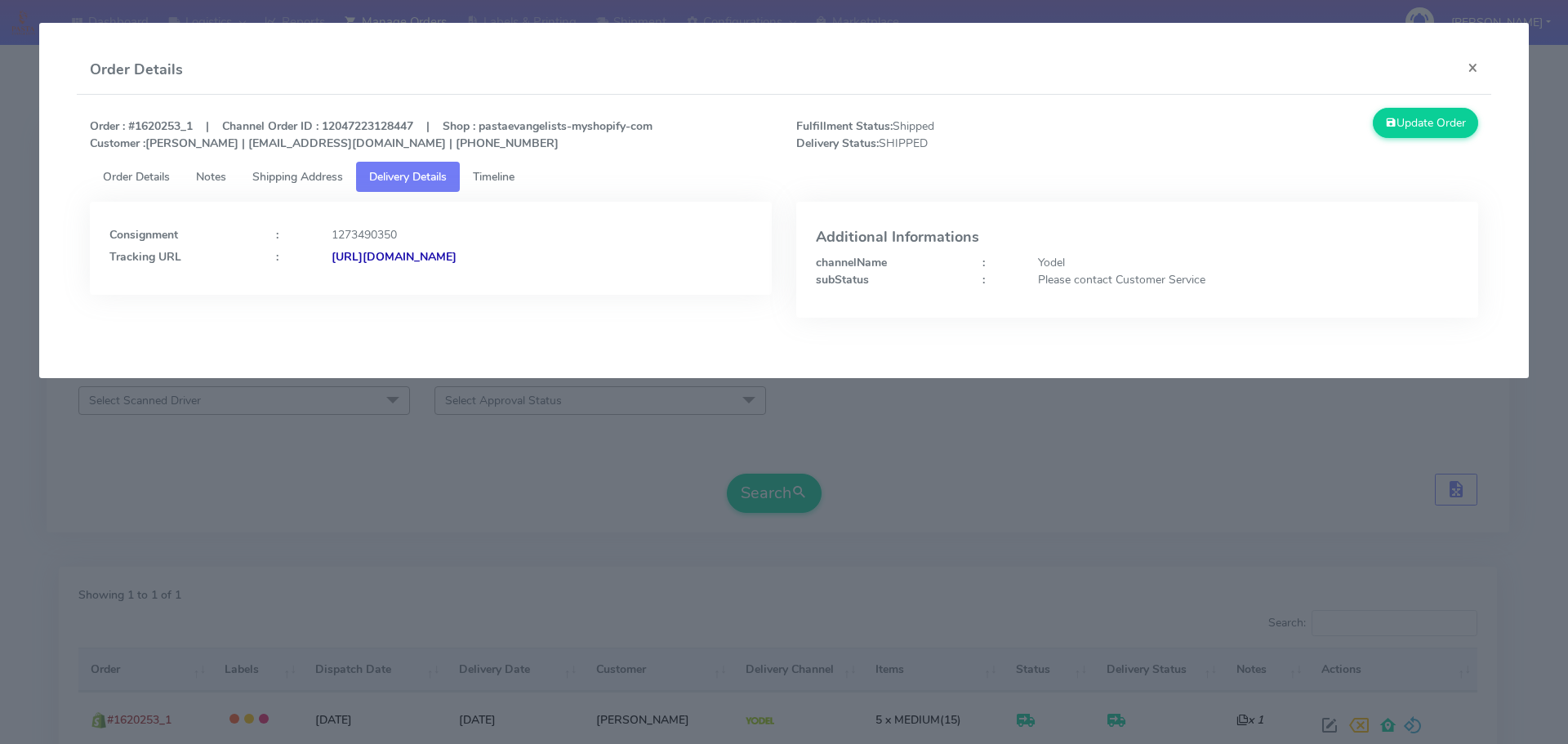
click at [307, 180] on span "Shipping Address" at bounding box center [298, 177] width 90 height 15
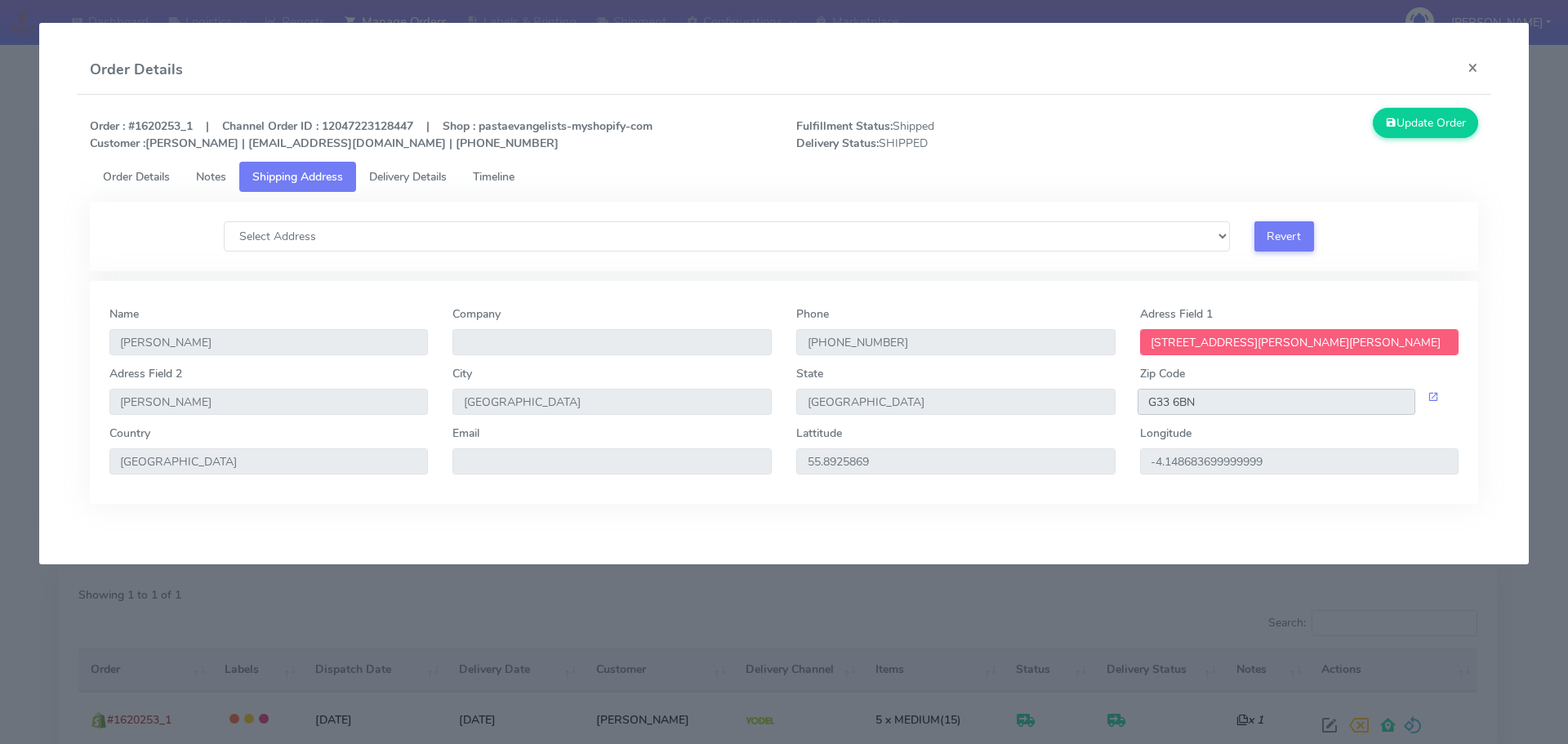
drag, startPoint x: 1196, startPoint y: 403, endPoint x: 1146, endPoint y: 399, distance: 50.2
click at [1146, 399] on input "G33 6BN" at bounding box center [1277, 402] width 279 height 26
click at [411, 187] on link "Delivery Details" at bounding box center [408, 176] width 104 height 30
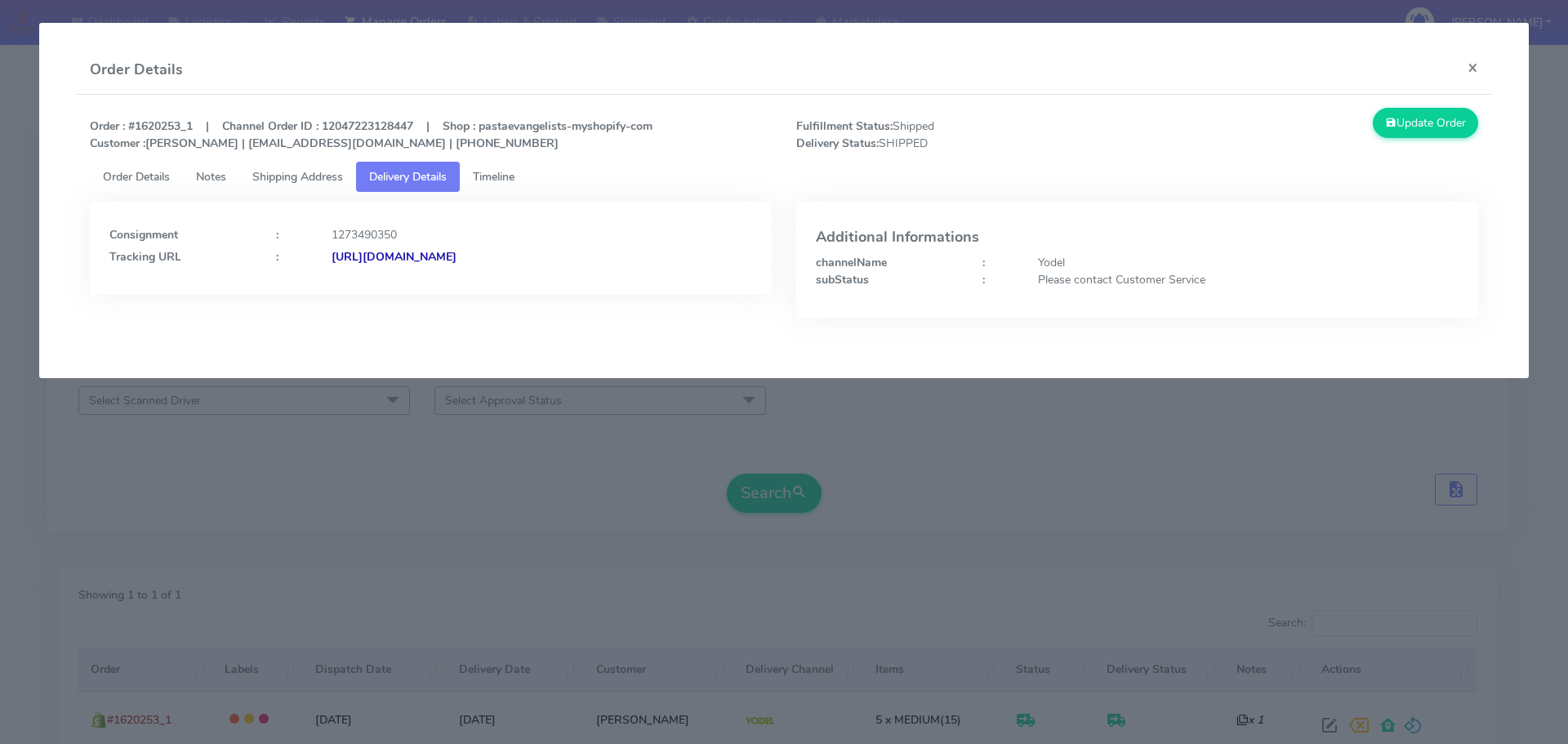
click at [456, 260] on strong "https://www.yodel.co.uk/tracking/JJD0002249960886599" at bounding box center [394, 257] width 125 height 15
